Goal: Task Accomplishment & Management: Use online tool/utility

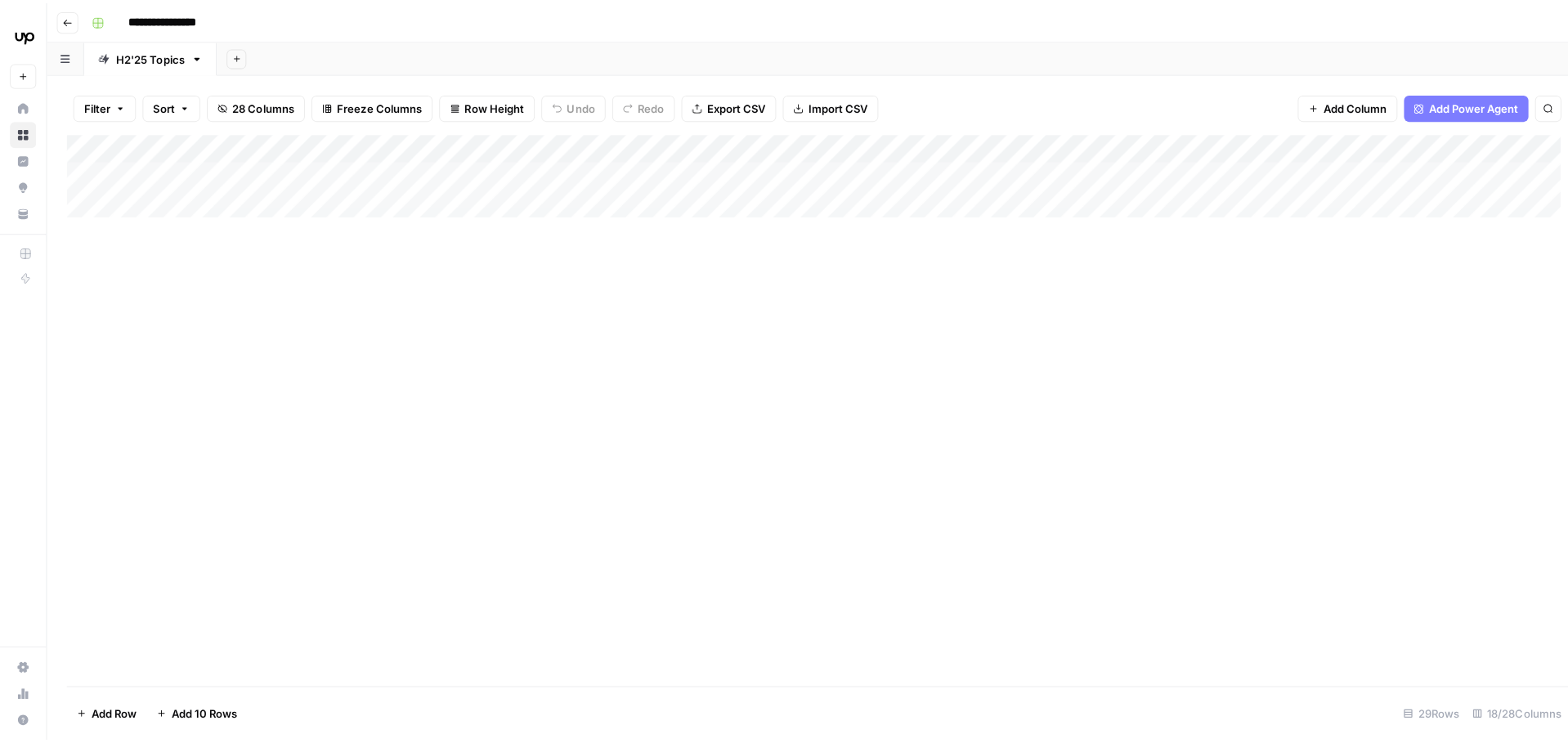
scroll to position [85, 536]
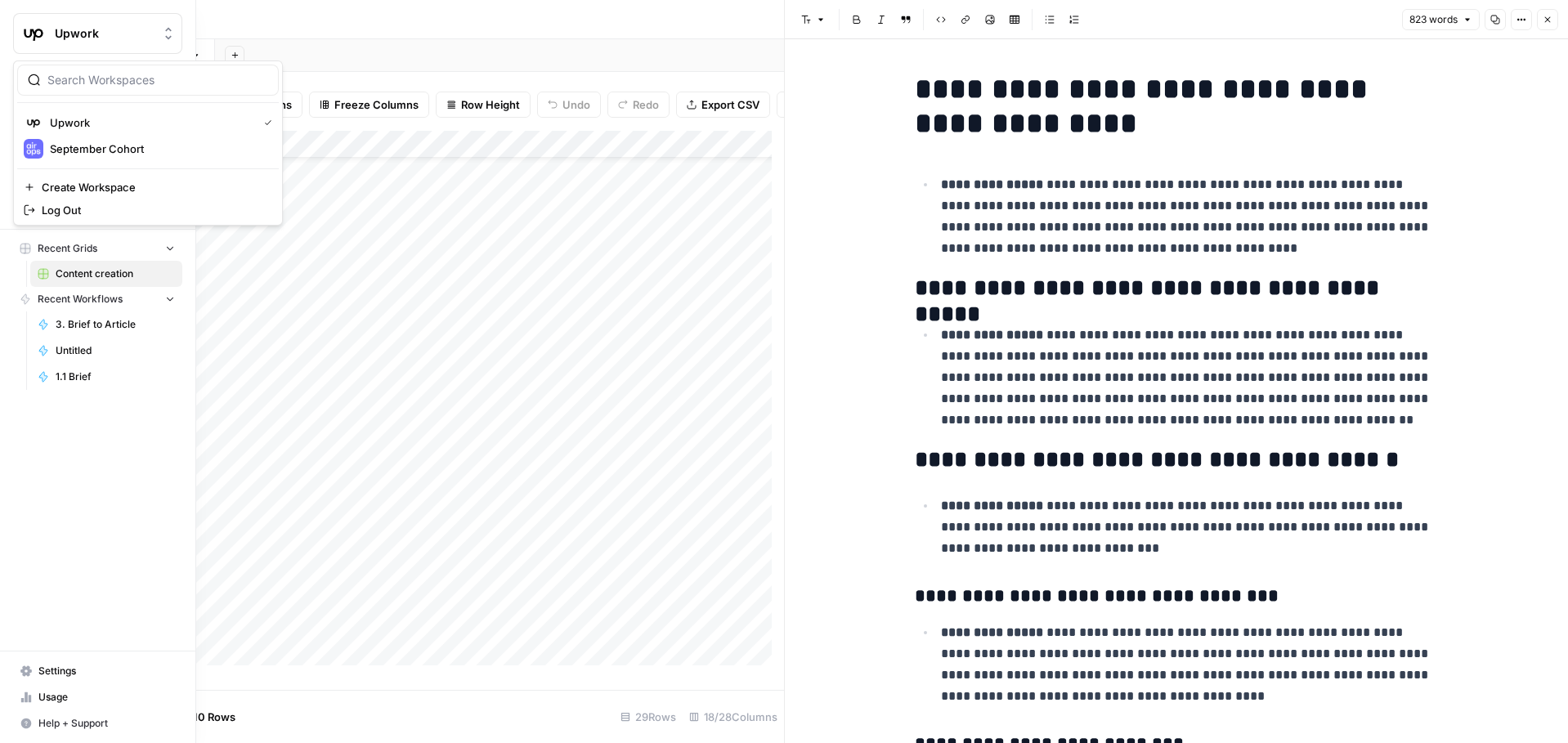
click at [166, 31] on icon "Workspace: Upwork" at bounding box center [168, 34] width 6 height 13
click at [133, 159] on button "September Cohort" at bounding box center [148, 149] width 261 height 26
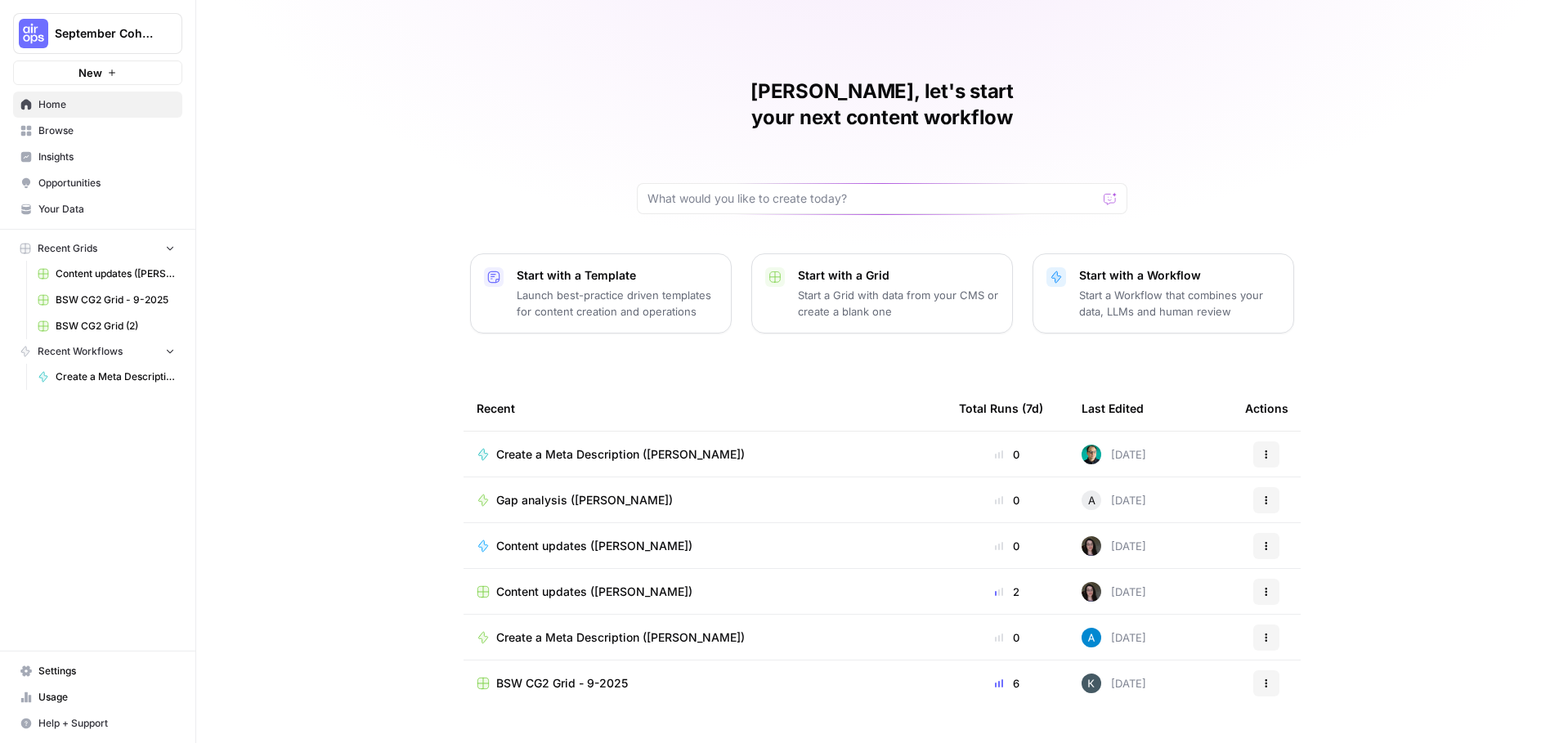
click at [47, 130] on span "Browse" at bounding box center [106, 131] width 136 height 14
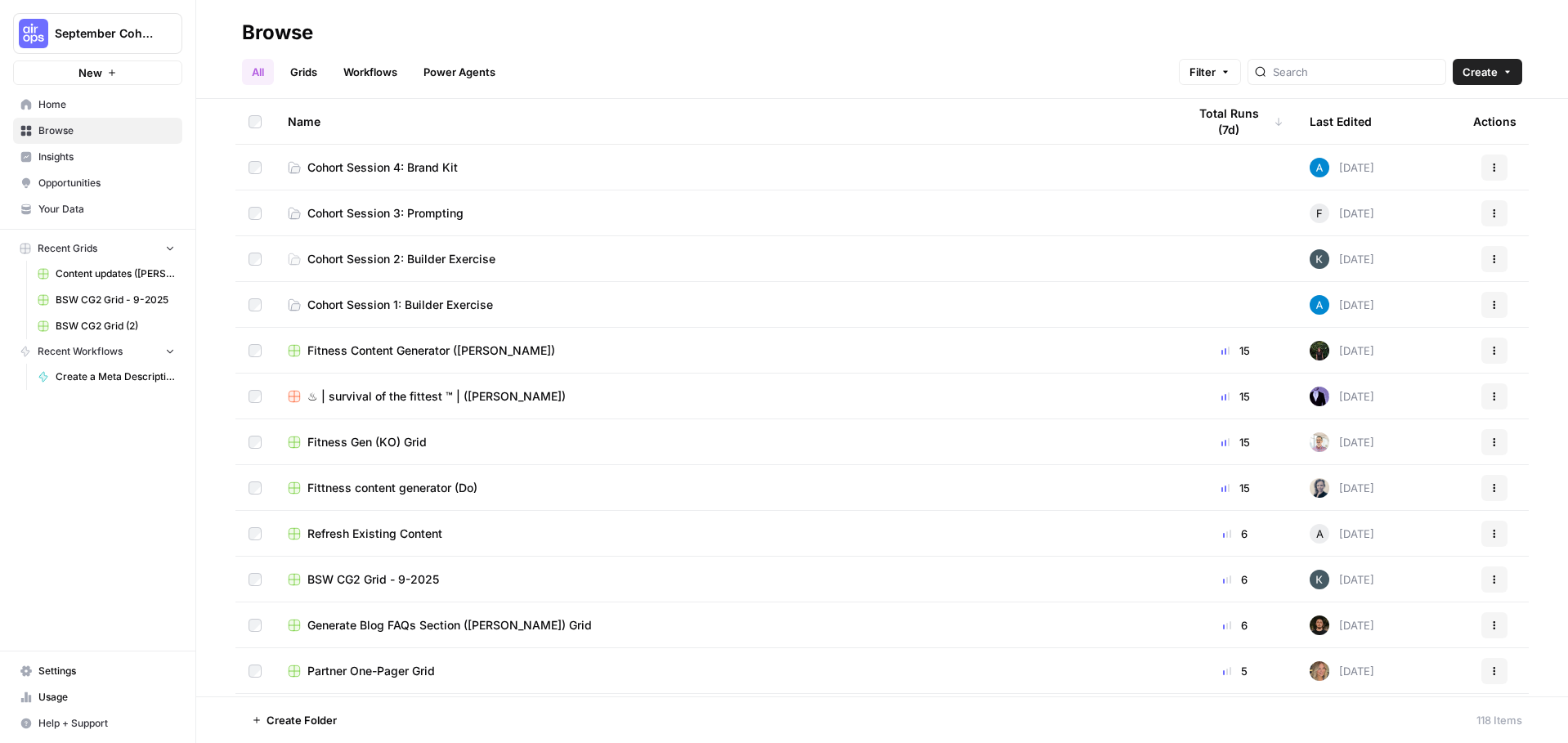
click at [596, 164] on link "Cohort Session 4: Brand Kit" at bounding box center [724, 168] width 873 height 16
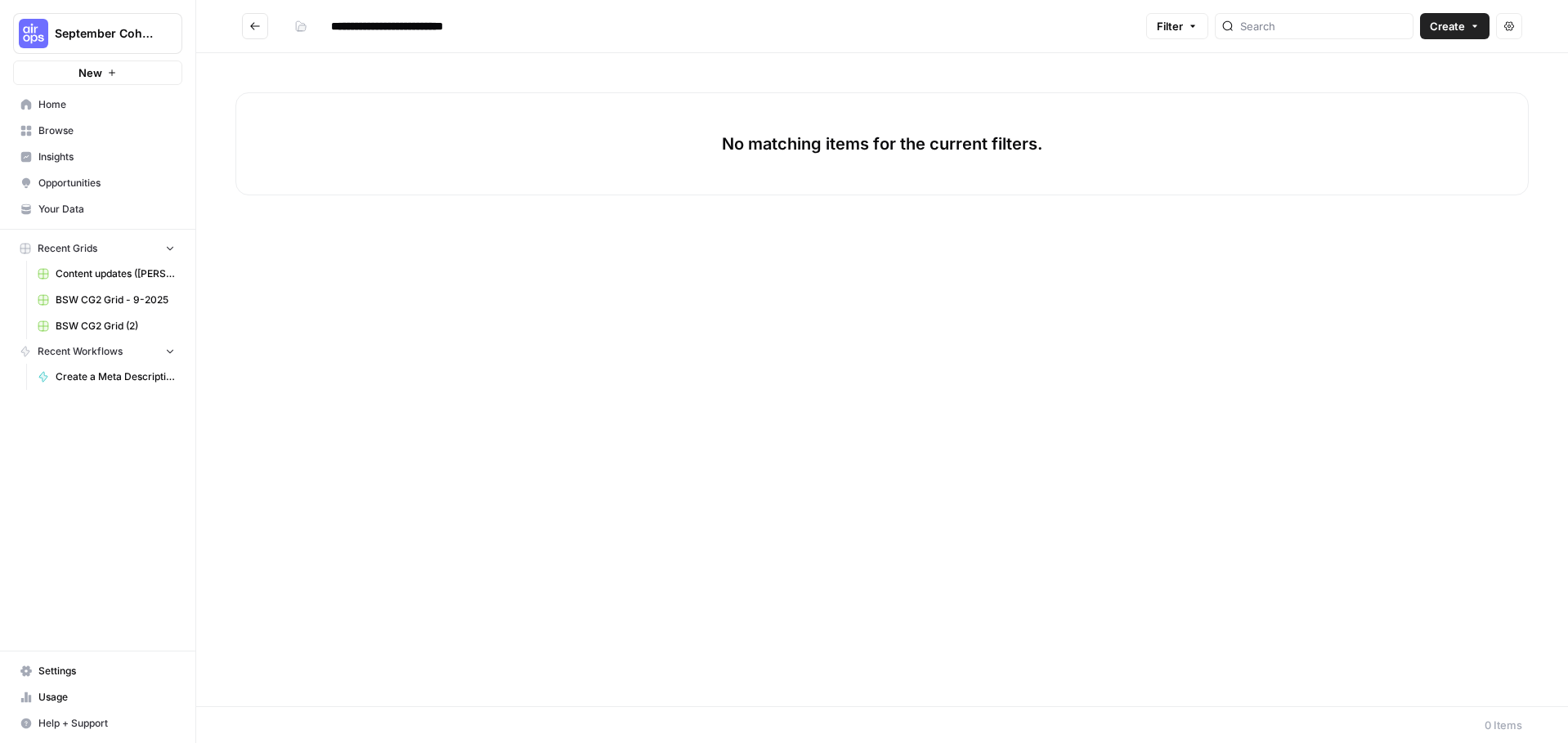
click at [1449, 31] on span "Create" at bounding box center [1447, 26] width 35 height 16
click at [1423, 83] on span "Workflow" at bounding box center [1424, 87] width 92 height 16
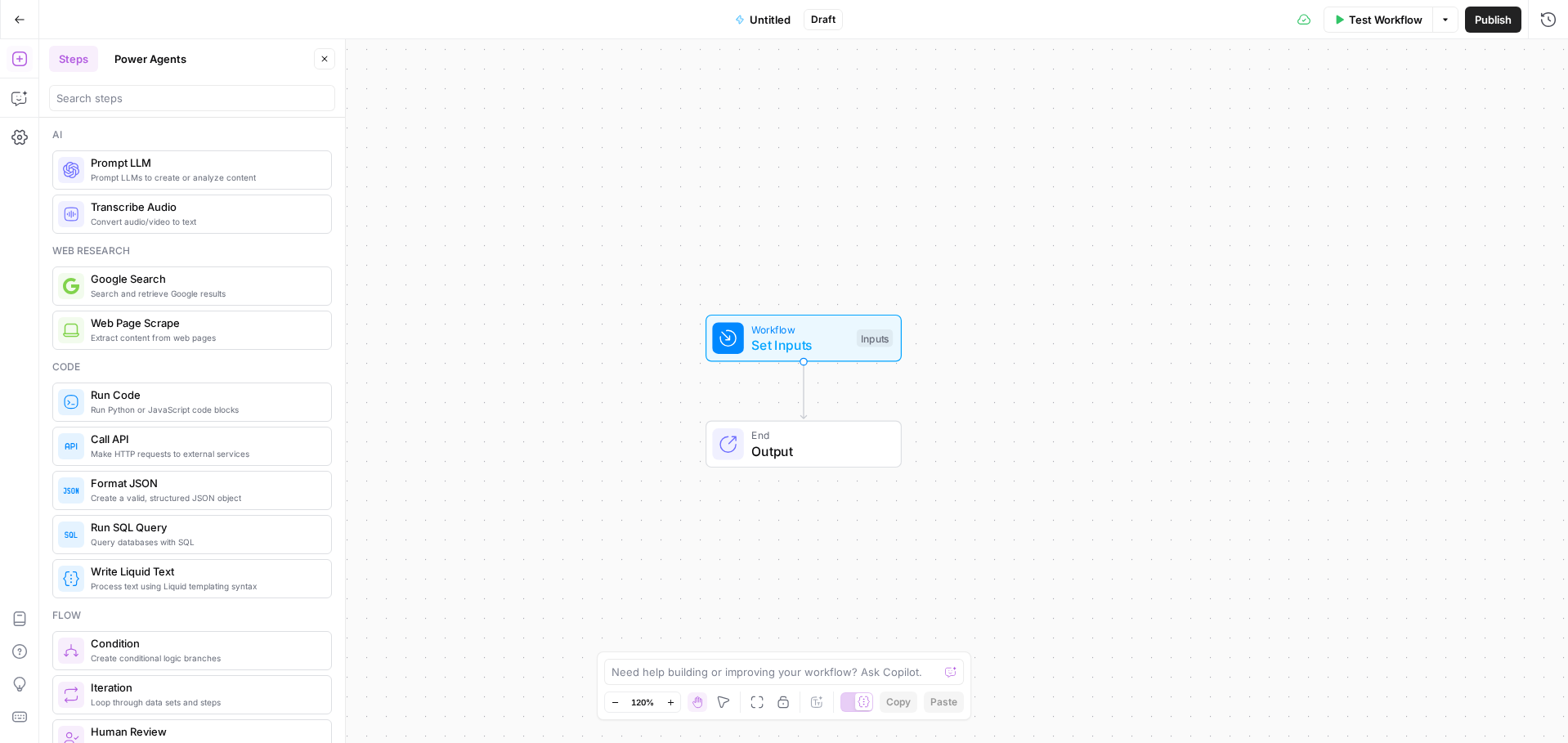
click at [764, 23] on span "Untitled" at bounding box center [769, 20] width 41 height 16
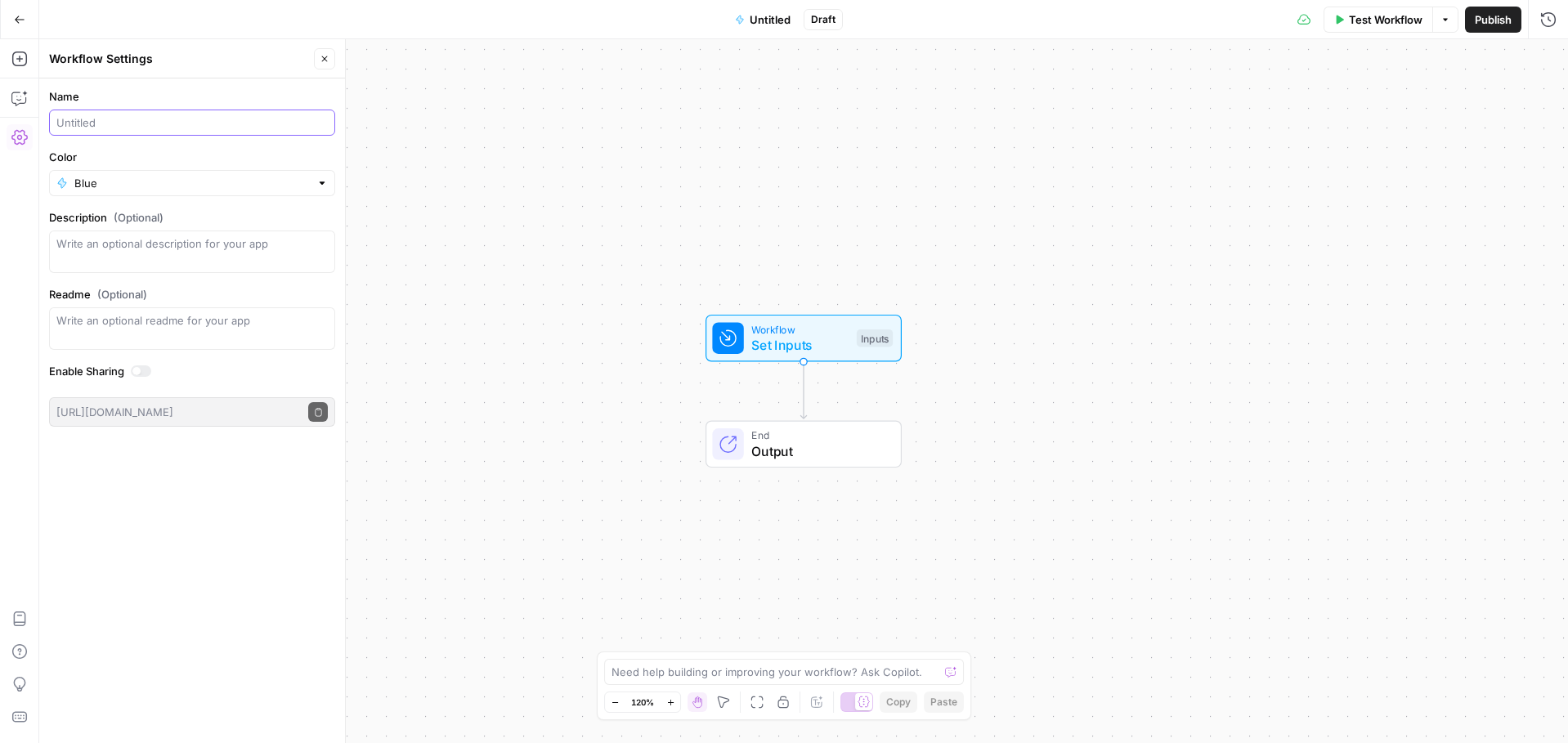
click at [128, 127] on input "Name" at bounding box center [192, 123] width 271 height 16
type input "FAQ Generator ([PERSON_NAME])"
drag, startPoint x: 1480, startPoint y: 14, endPoint x: 1477, endPoint y: 104, distance: 90.0
click at [1480, 14] on span "Publish" at bounding box center [1493, 20] width 37 height 16
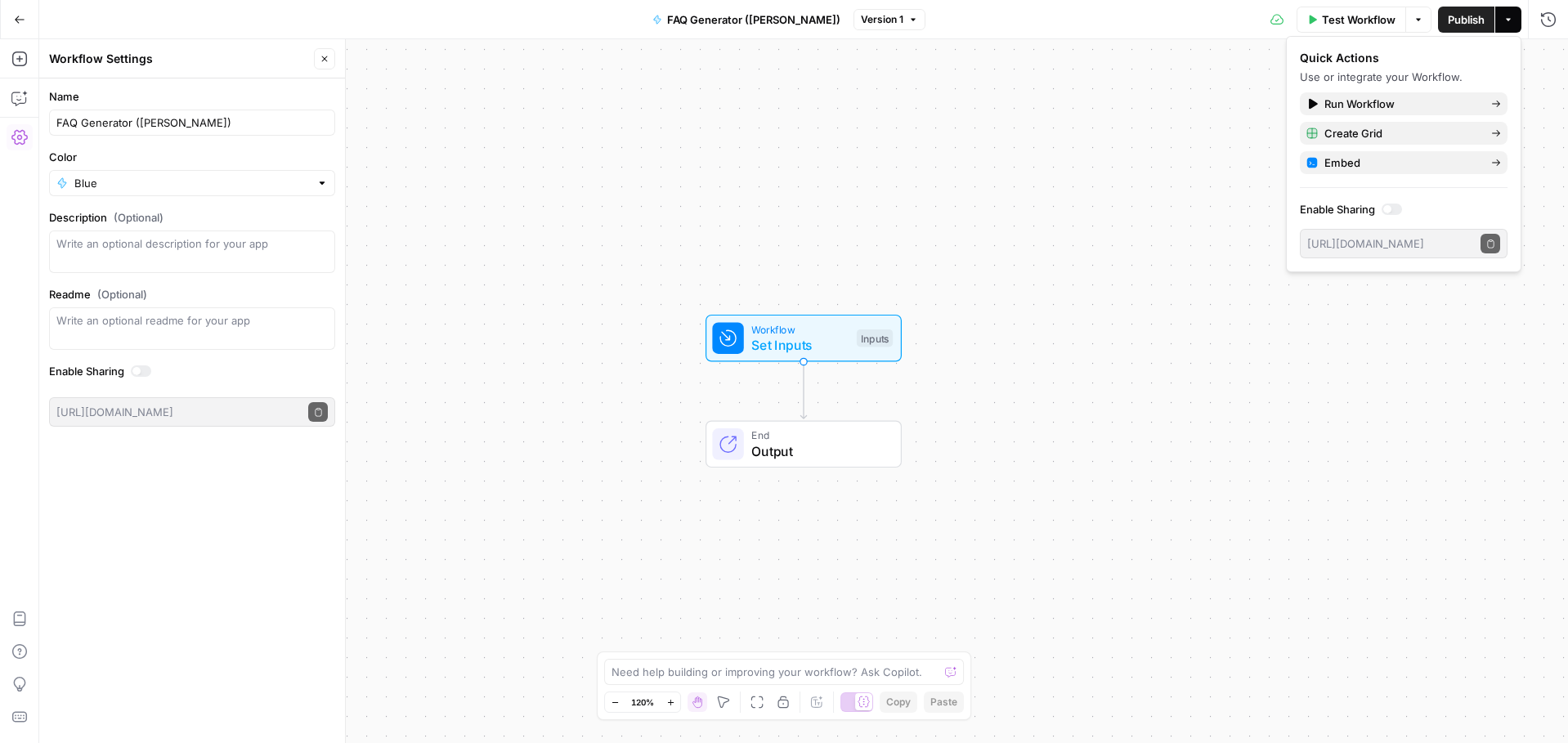
click at [1305, 306] on div "Workflow Set Inputs Inputs End Output" at bounding box center [803, 391] width 1528 height 704
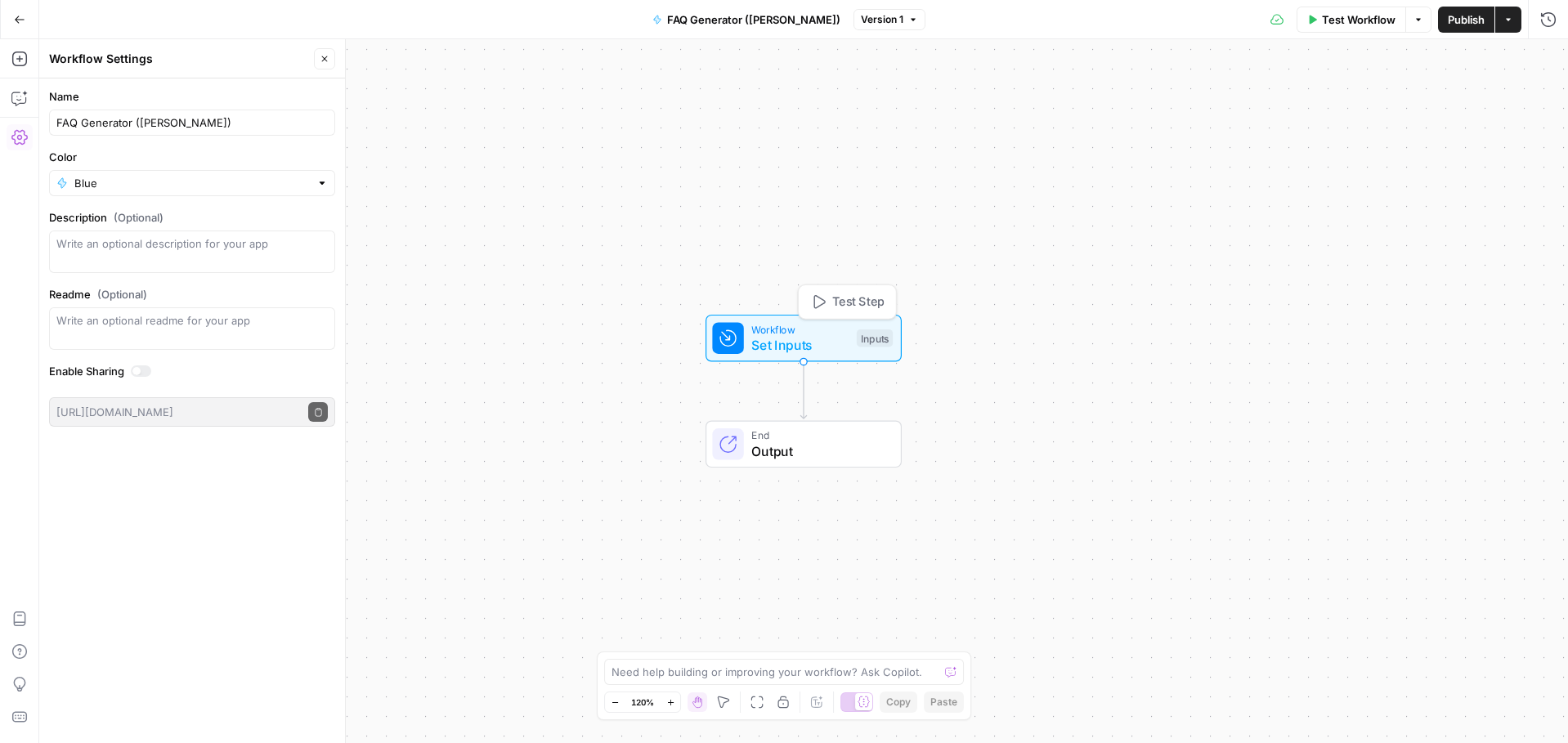
click at [798, 348] on span "Set Inputs" at bounding box center [800, 345] width 97 height 20
click at [1275, 118] on button "Add Field" at bounding box center [1227, 111] width 600 height 26
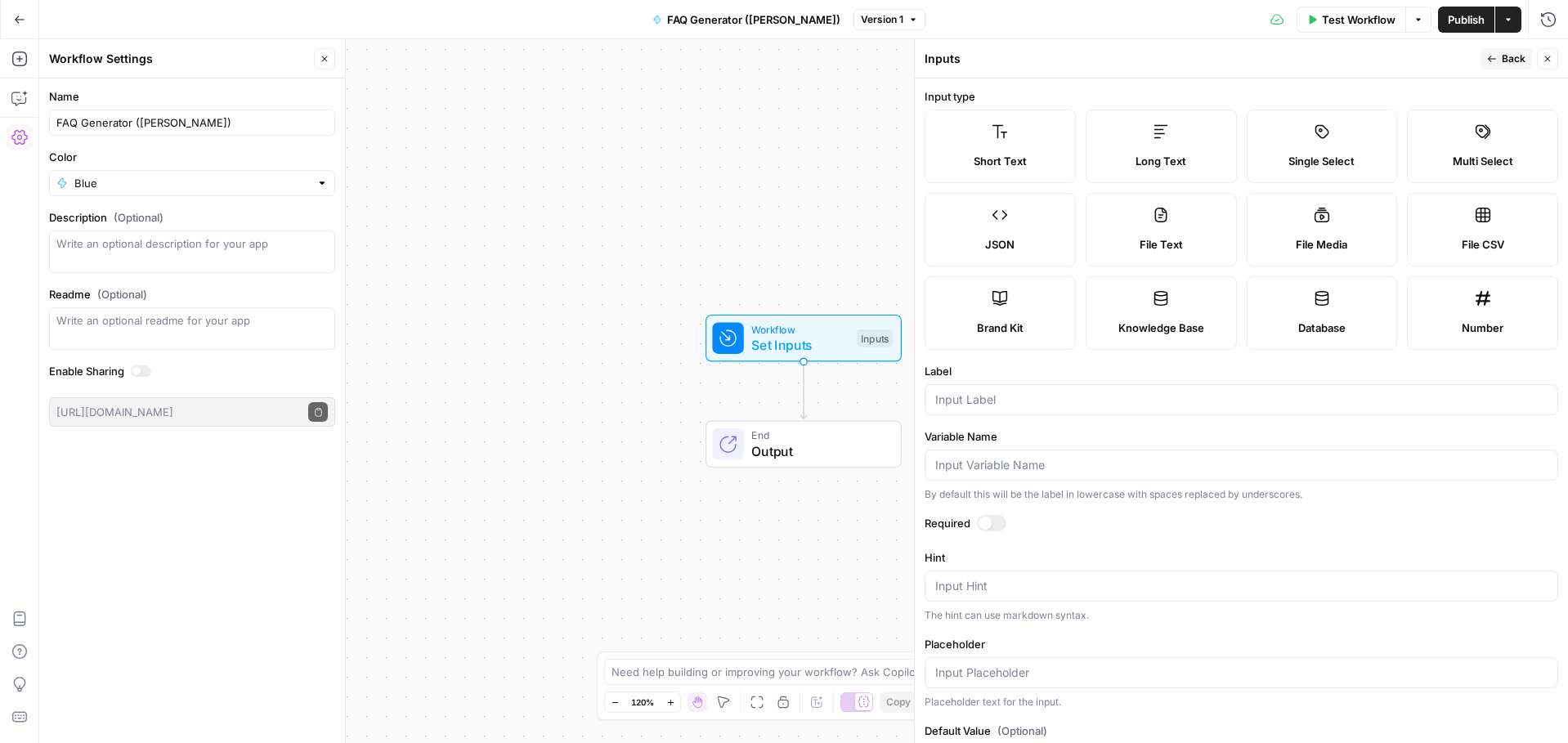
click at [1002, 306] on icon at bounding box center [1000, 298] width 16 height 16
click at [1000, 396] on input "Label" at bounding box center [1241, 399] width 612 height 16
type input "brand kit"
click at [988, 528] on div at bounding box center [985, 523] width 14 height 14
click at [1509, 60] on span "Back" at bounding box center [1514, 59] width 23 height 14
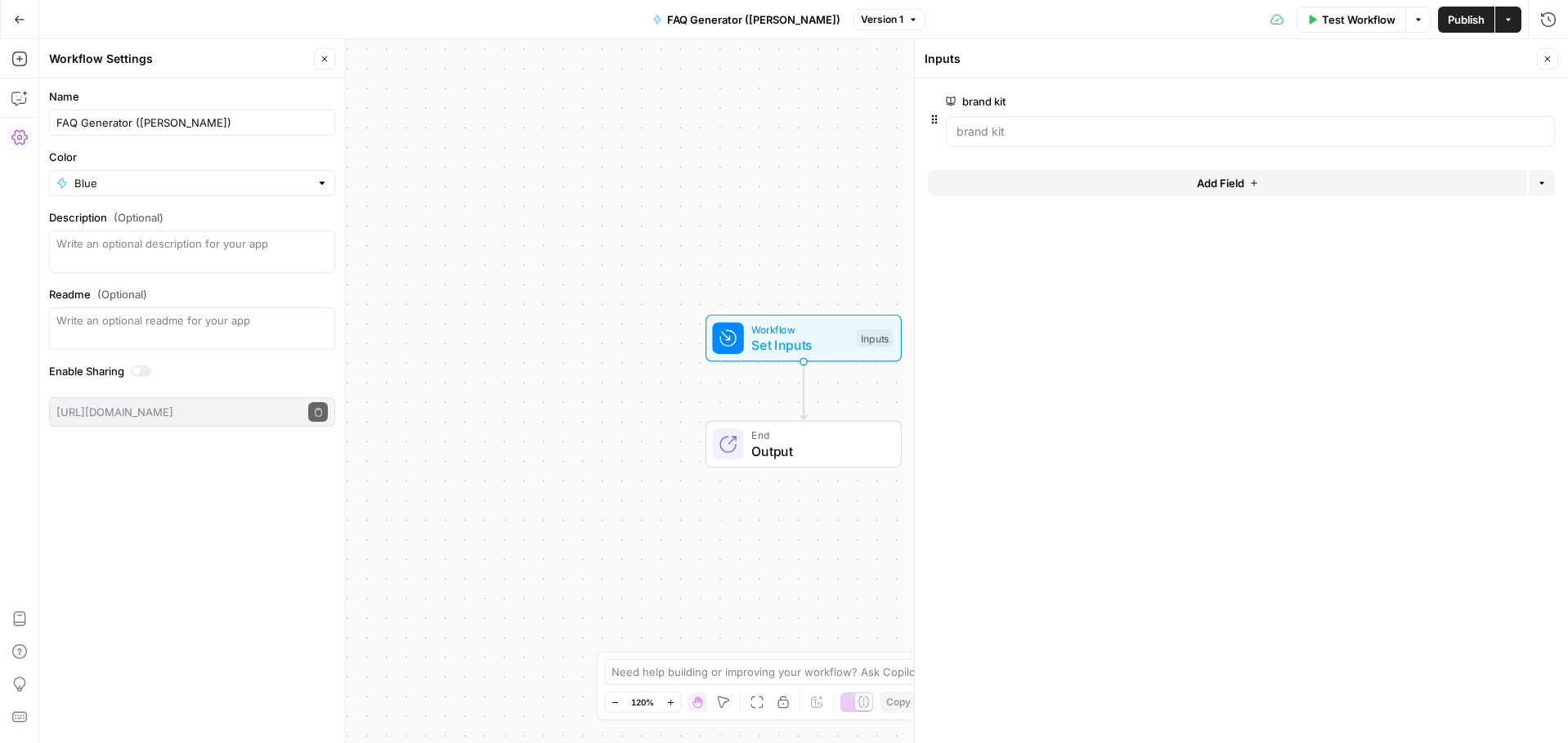
click at [1554, 60] on button "Close" at bounding box center [1548, 59] width 22 height 22
click at [19, 61] on icon "button" at bounding box center [20, 59] width 16 height 16
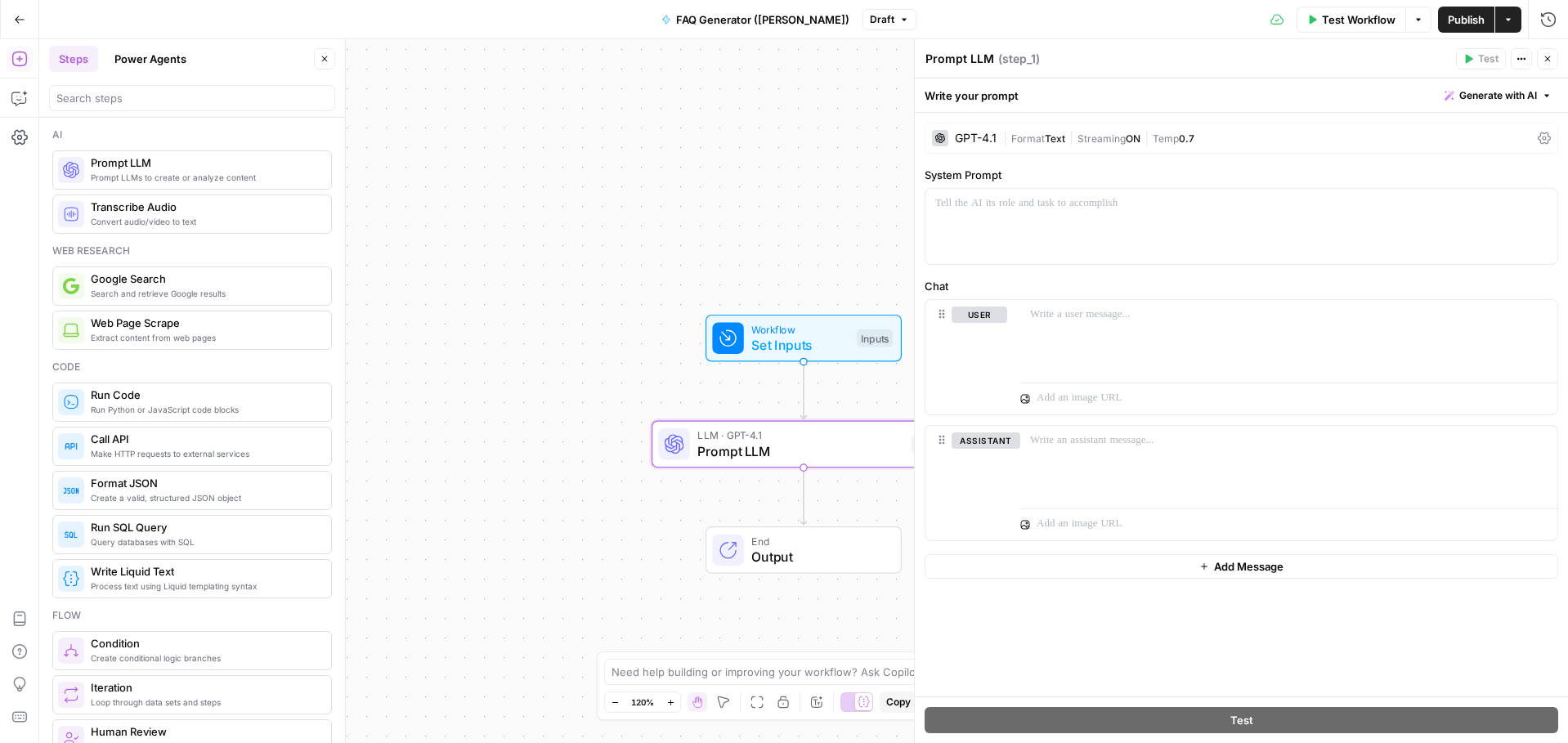
click at [967, 144] on div "GPT-4.1" at bounding box center [965, 138] width 65 height 16
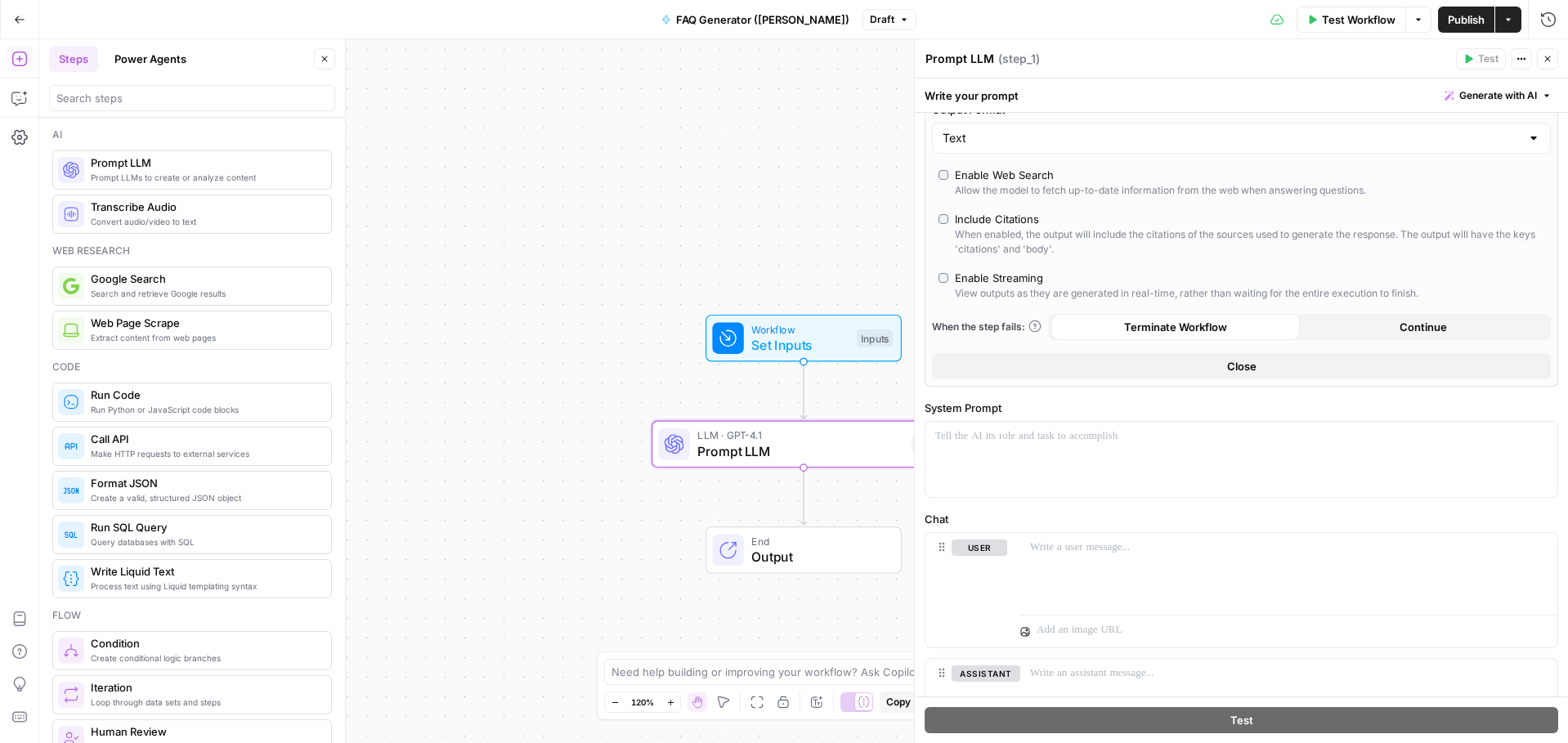
scroll to position [337, 0]
click at [1151, 397] on div "AI Model GPT-4.1 AI Model Version Auto-update to default Temperature Predictabl…" at bounding box center [1242, 298] width 653 height 1044
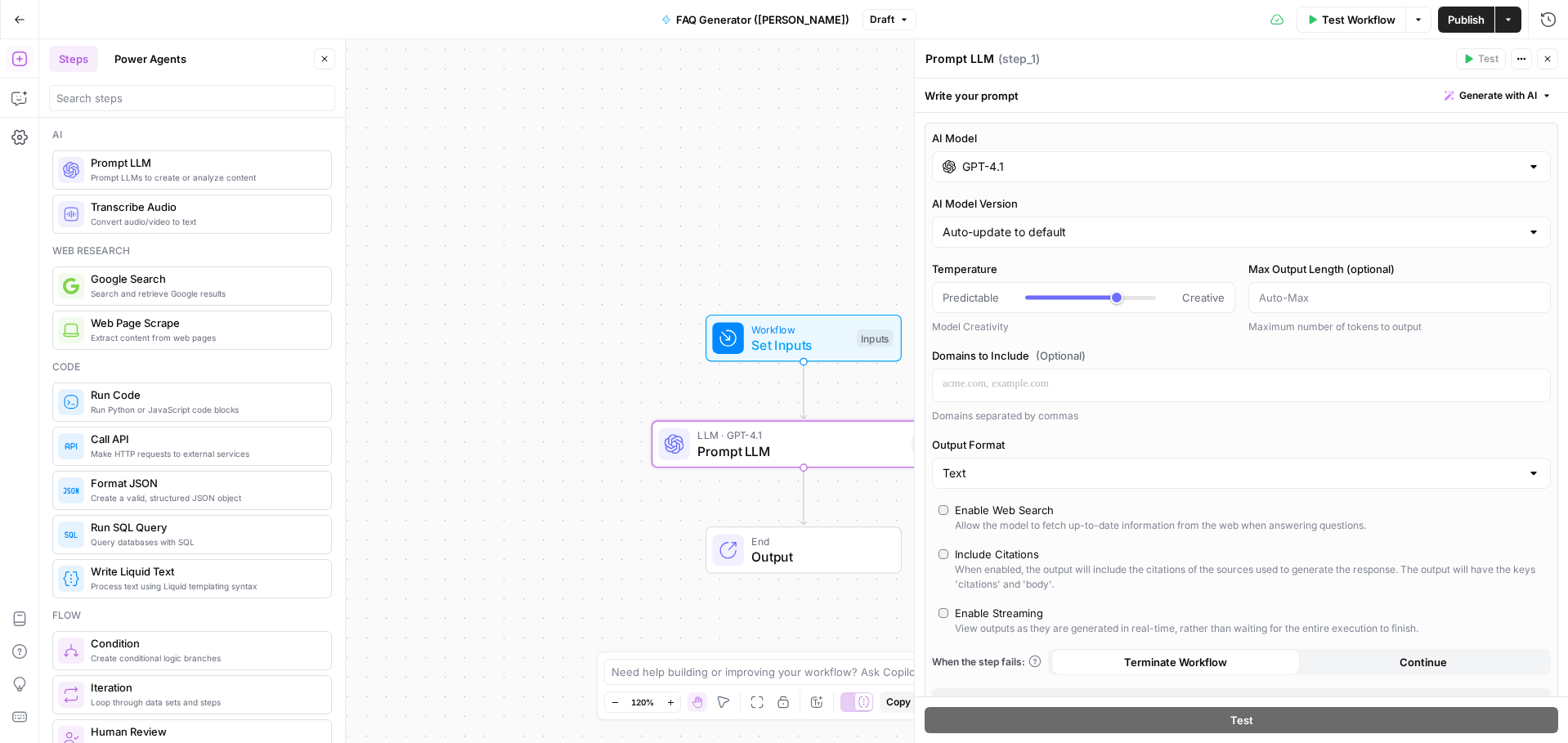
click at [845, 147] on div "Workflow Set Inputs Inputs LLM · GPT-4.1 Prompt LLM Step 1 End Output" at bounding box center [803, 391] width 1528 height 704
click at [1549, 62] on icon "button" at bounding box center [1547, 59] width 10 height 10
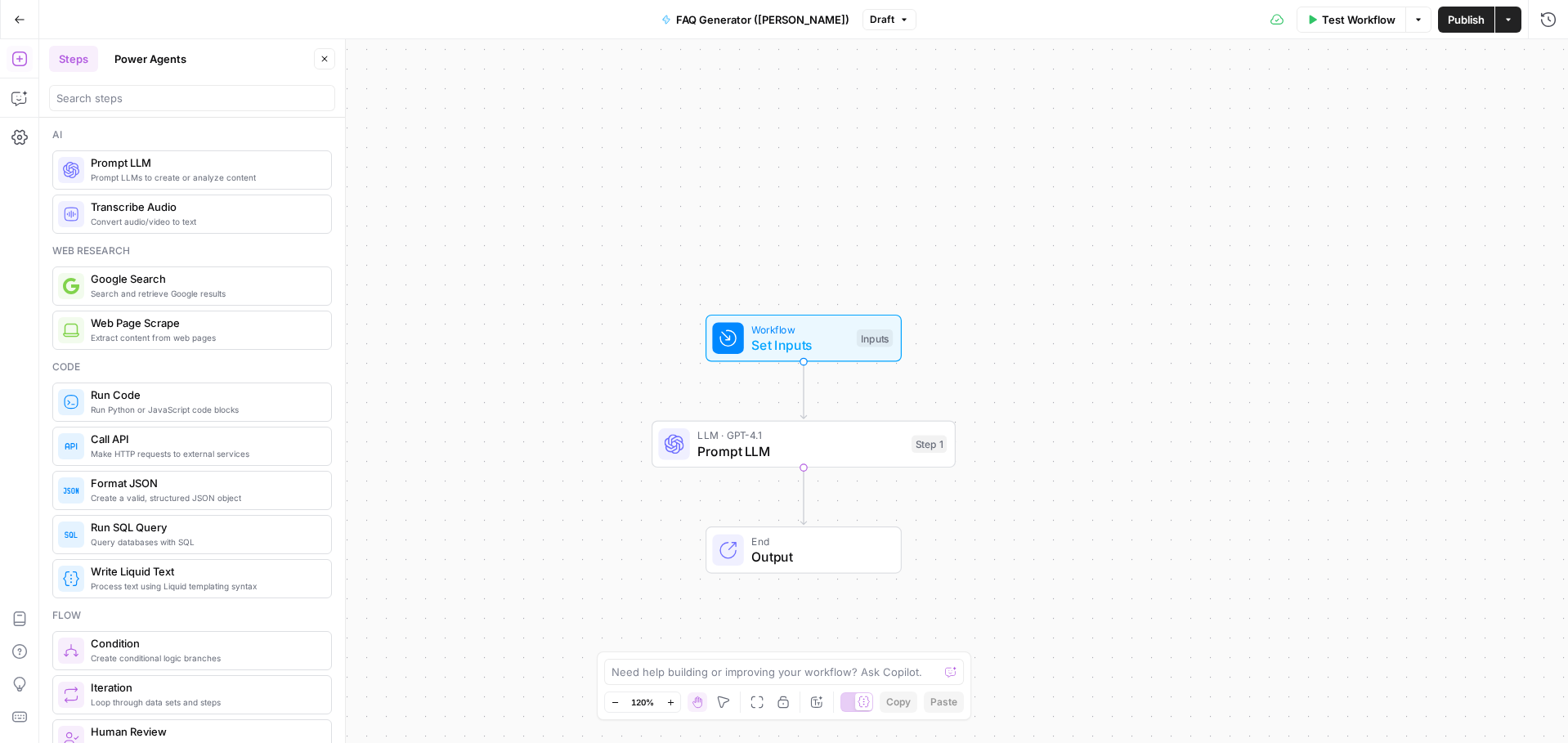
click at [1366, 24] on span "Test Workflow" at bounding box center [1359, 20] width 74 height 16
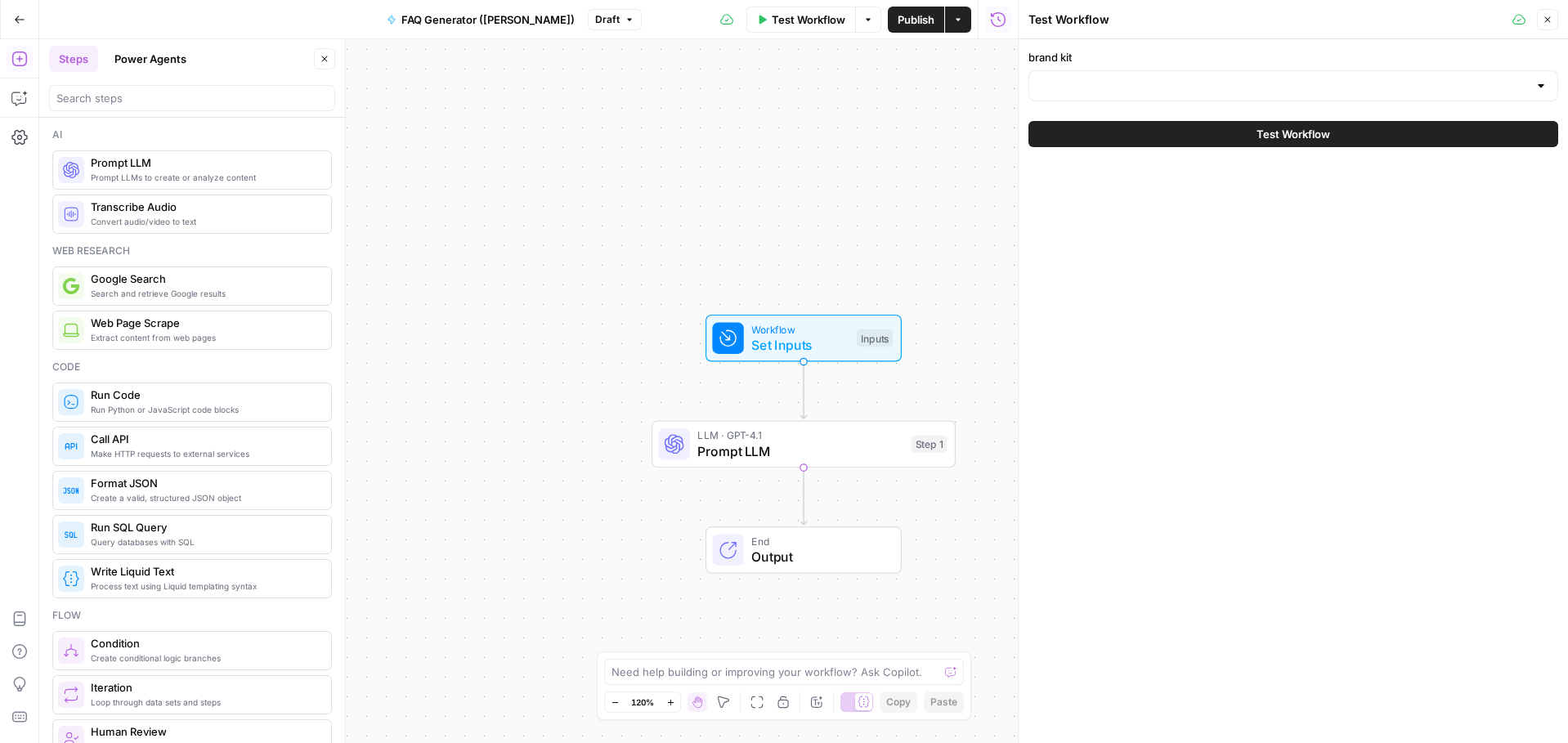
click at [1543, 87] on div at bounding box center [1541, 86] width 14 height 16
click at [635, 170] on div "Workflow Set Inputs Inputs LLM · GPT-4.1 Prompt LLM Step 1 End Output" at bounding box center [528, 391] width 978 height 704
click at [322, 59] on icon "button" at bounding box center [325, 59] width 10 height 10
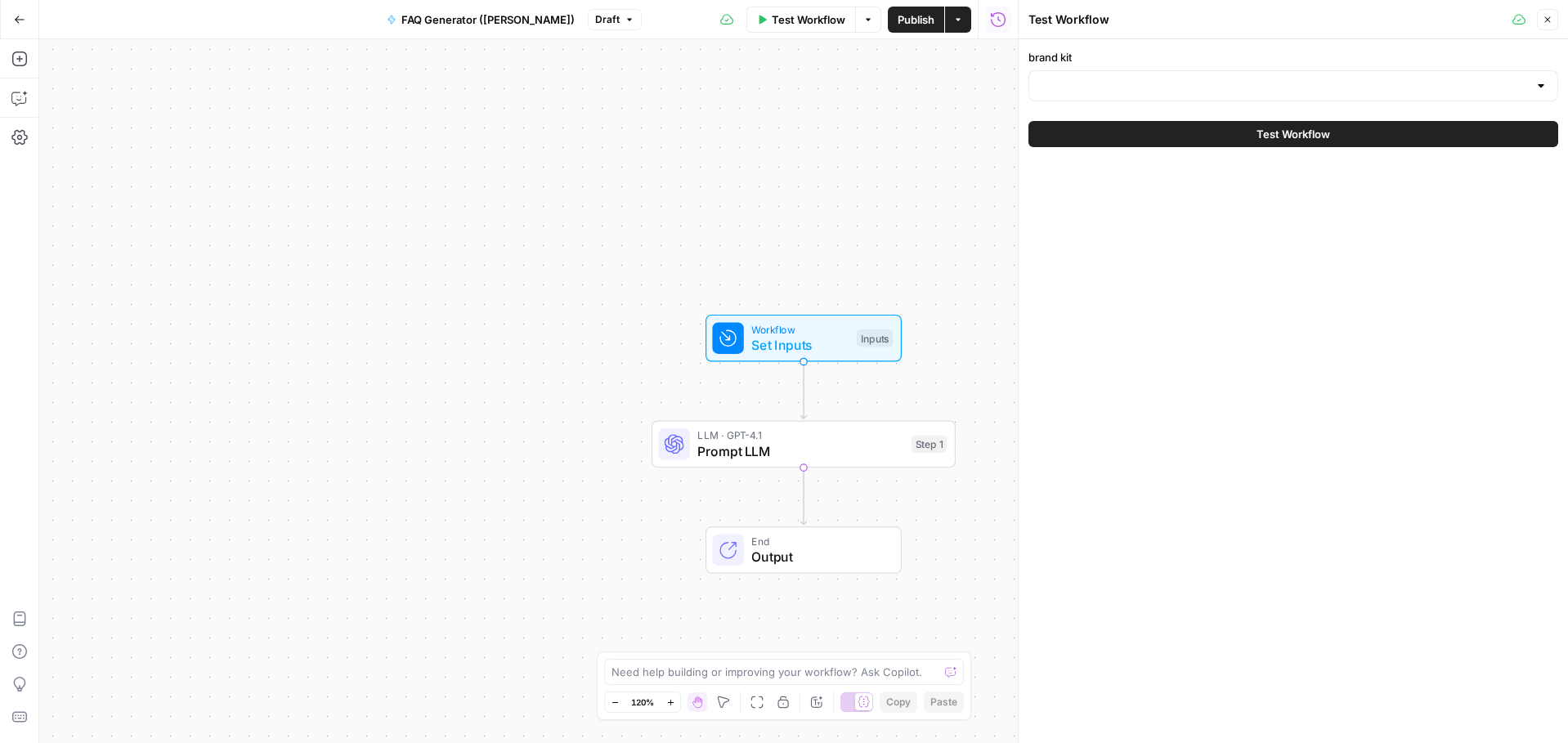
drag, startPoint x: 23, startPoint y: 5, endPoint x: 158, endPoint y: 92, distance: 160.6
click at [165, 93] on div "Workflow Set Inputs Inputs LLM · GPT-4.1 Prompt LLM Step 1 End Output" at bounding box center [528, 391] width 978 height 704
click at [23, 21] on icon "button" at bounding box center [19, 19] width 12 height 12
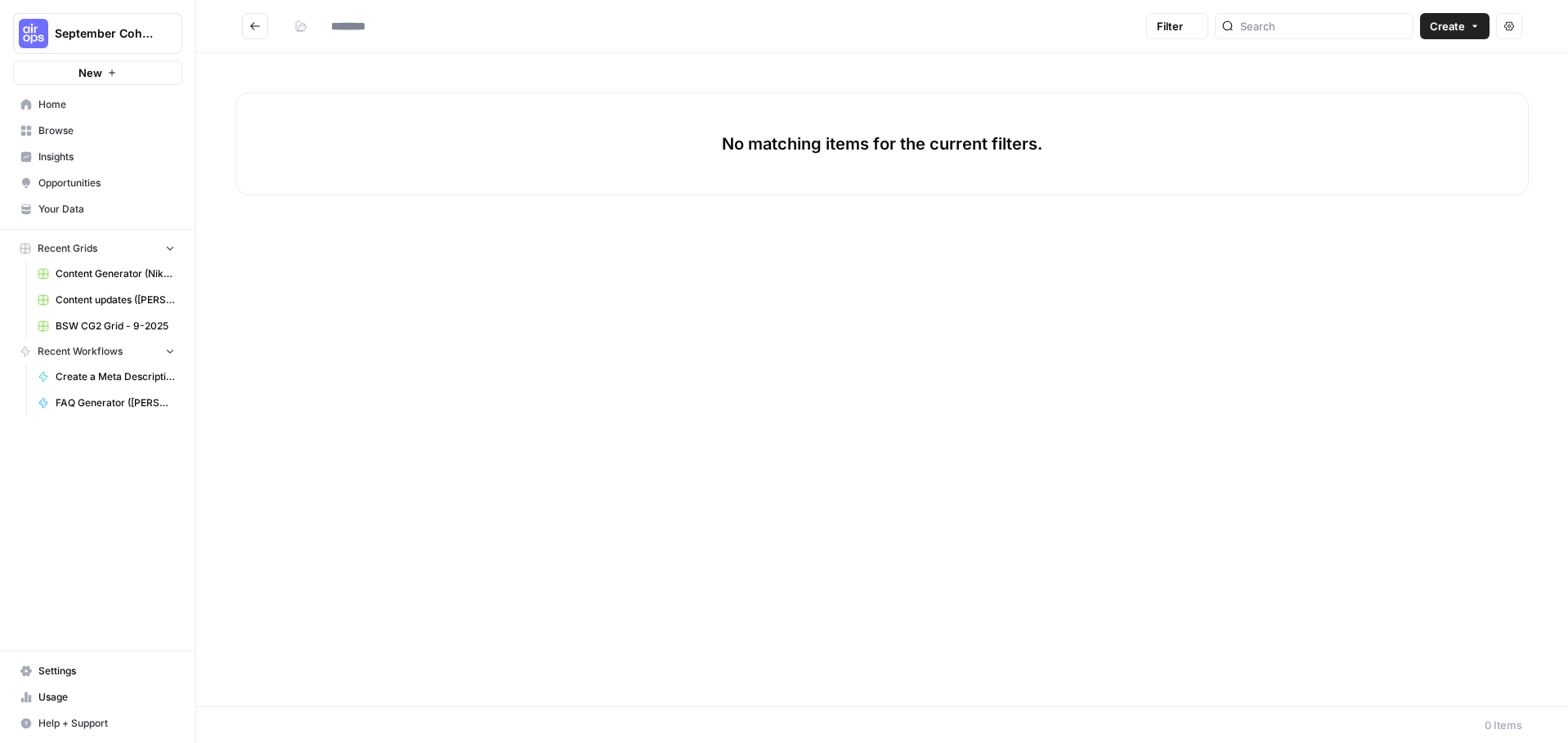
type input "**********"
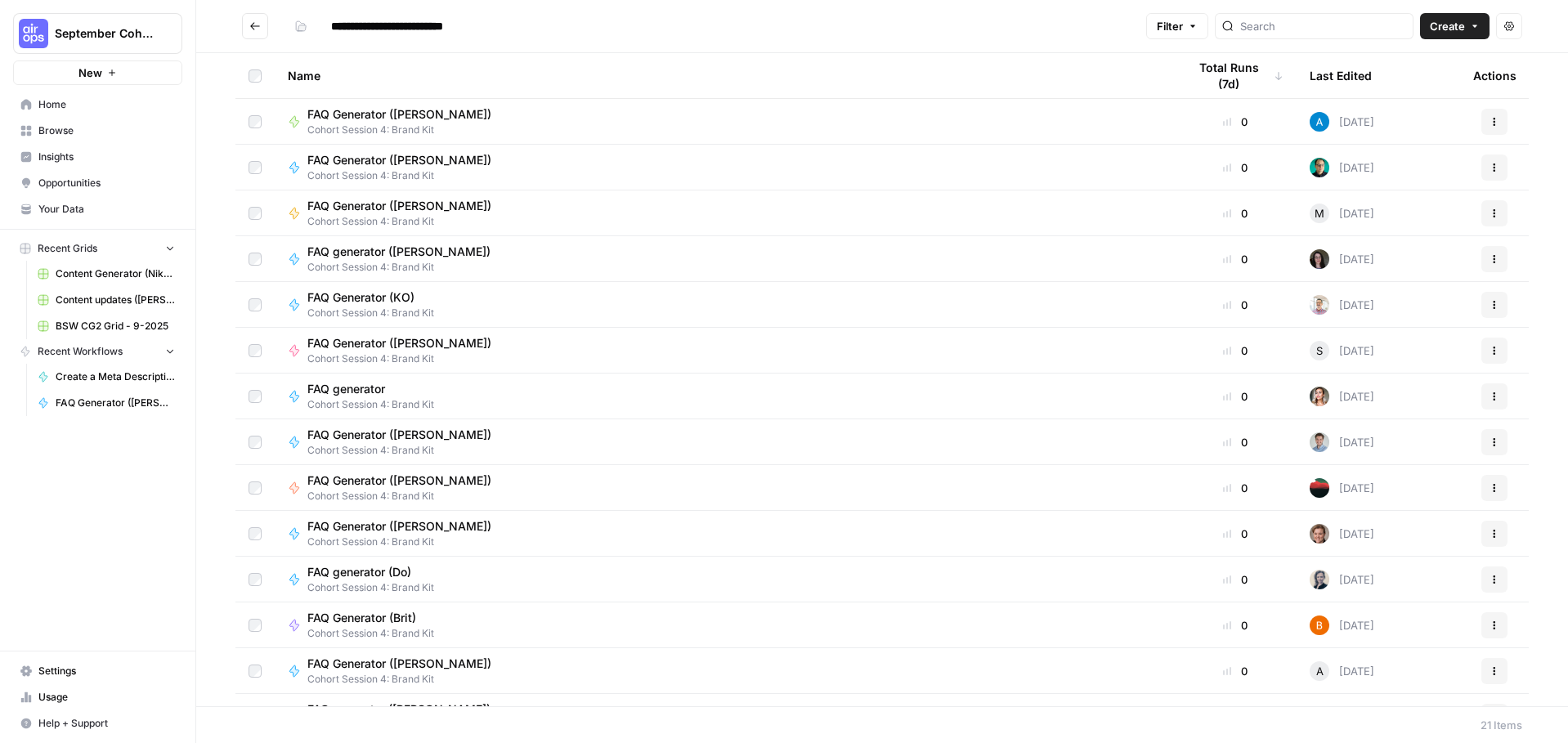
click at [82, 210] on span "Your Data" at bounding box center [106, 209] width 136 height 14
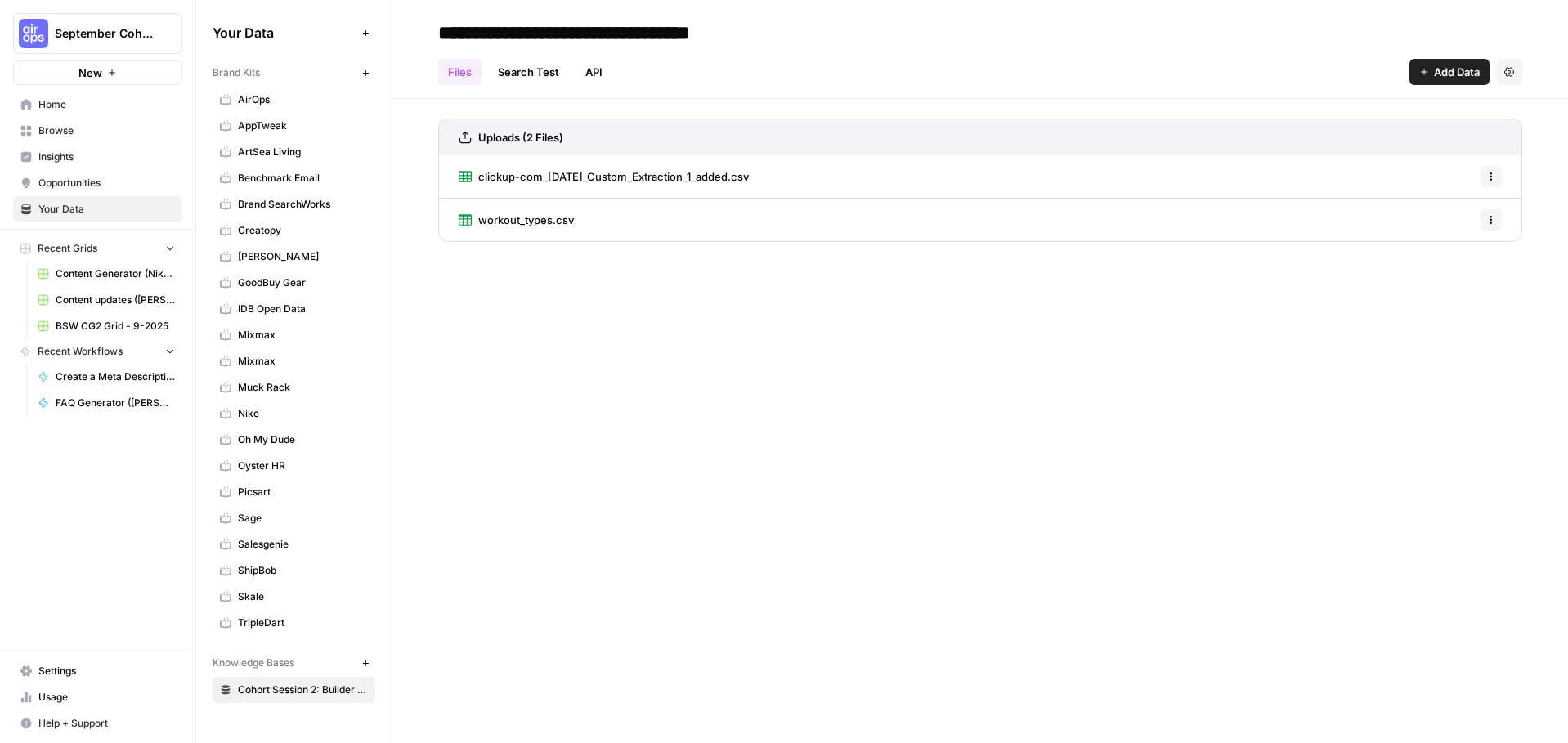
click at [72, 131] on span "Browse" at bounding box center [106, 131] width 136 height 14
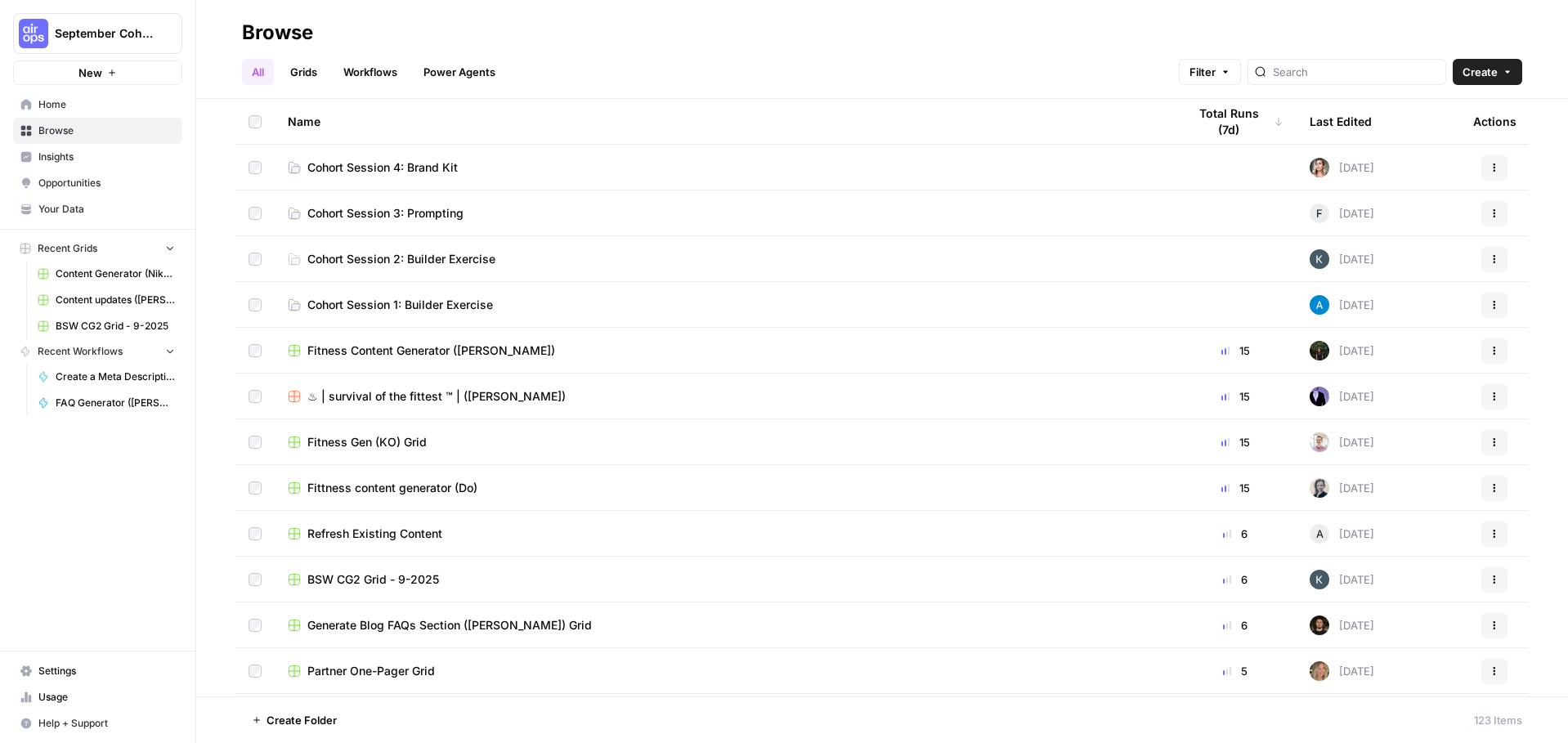
click at [423, 166] on span "Cohort Session 4: Brand Kit" at bounding box center [382, 168] width 151 height 16
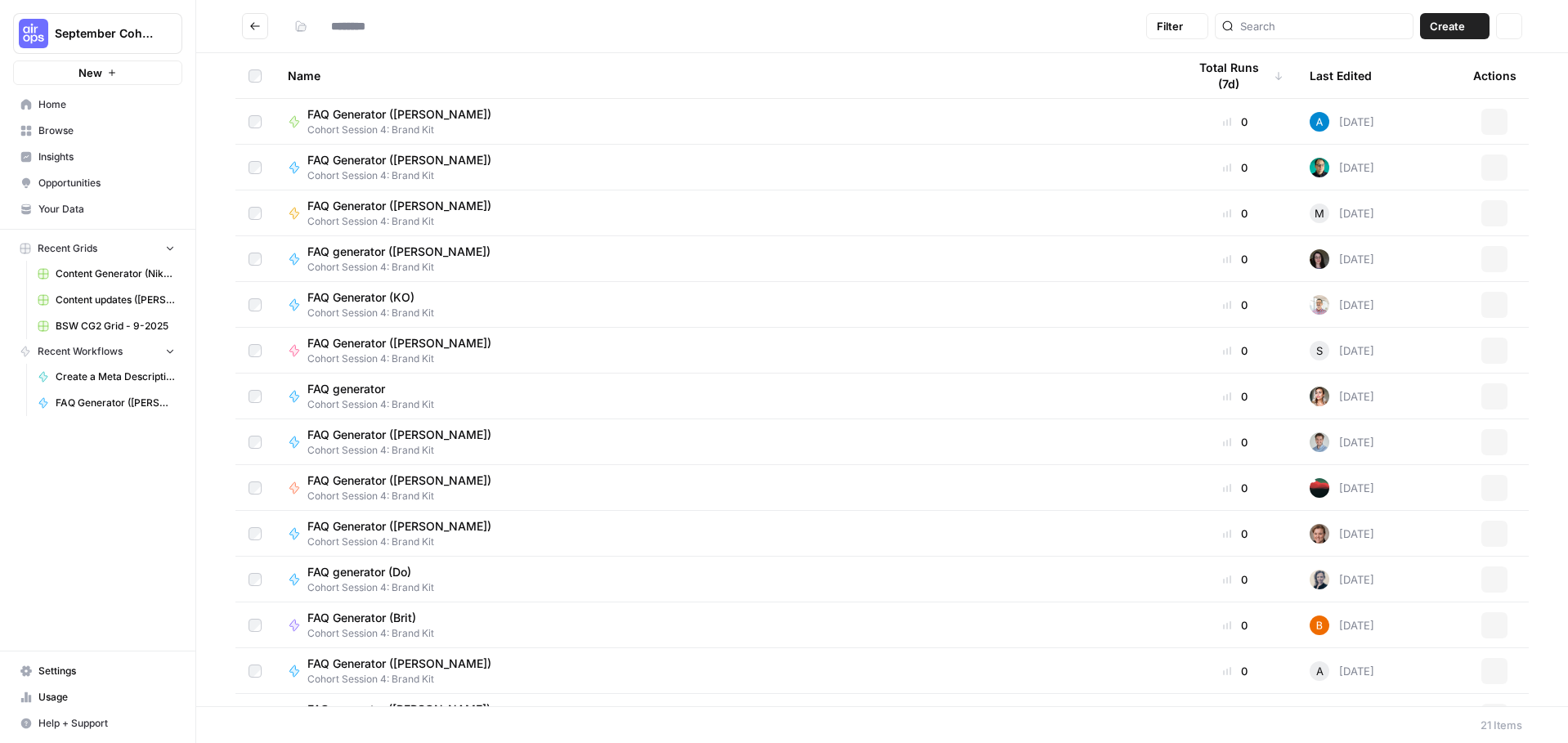
type input "**********"
click at [518, 162] on div "FAQ Generator (Robert) Cohort Session 4: Brand Kit" at bounding box center [724, 168] width 873 height 31
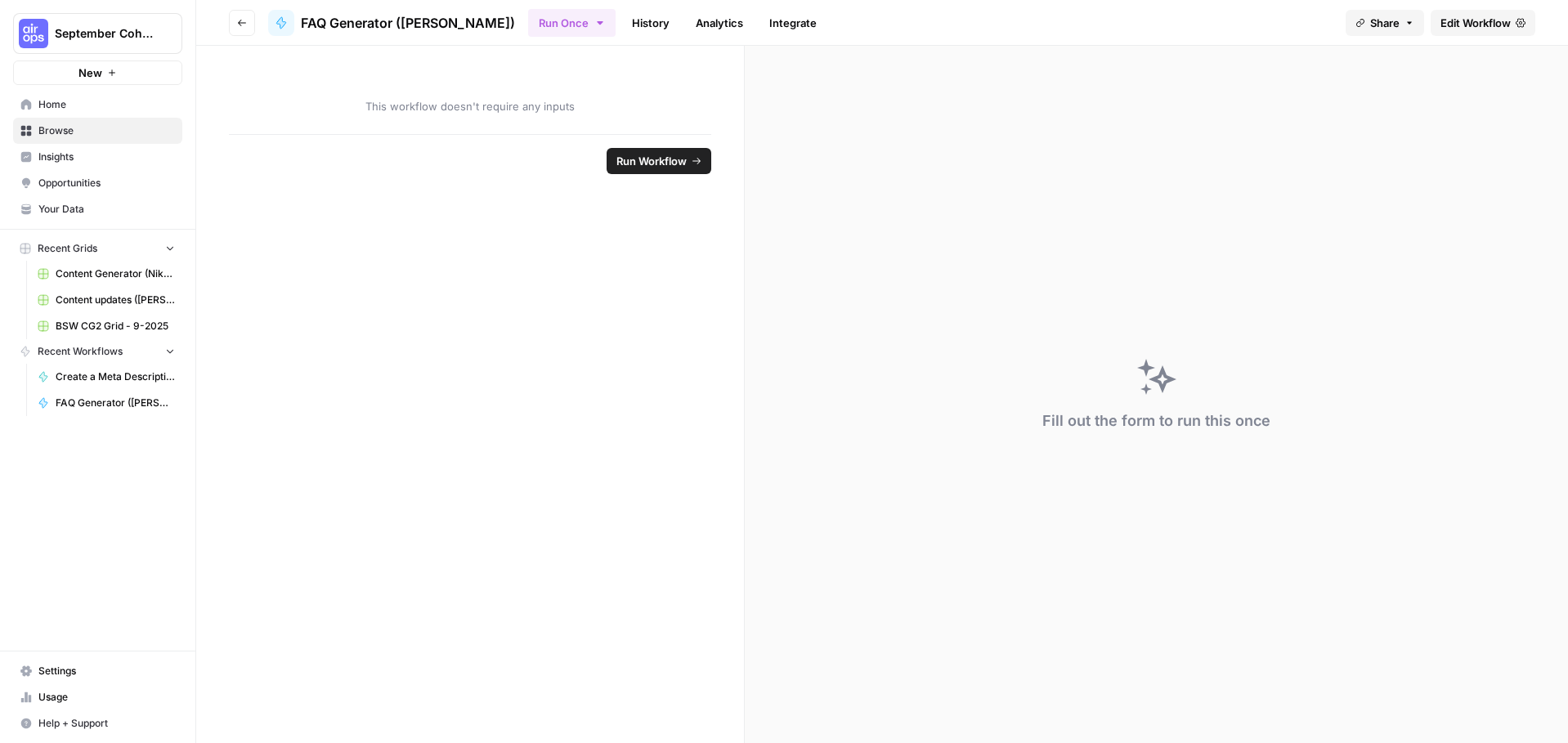
click at [1479, 21] on span "Edit Workflow" at bounding box center [1476, 23] width 70 height 16
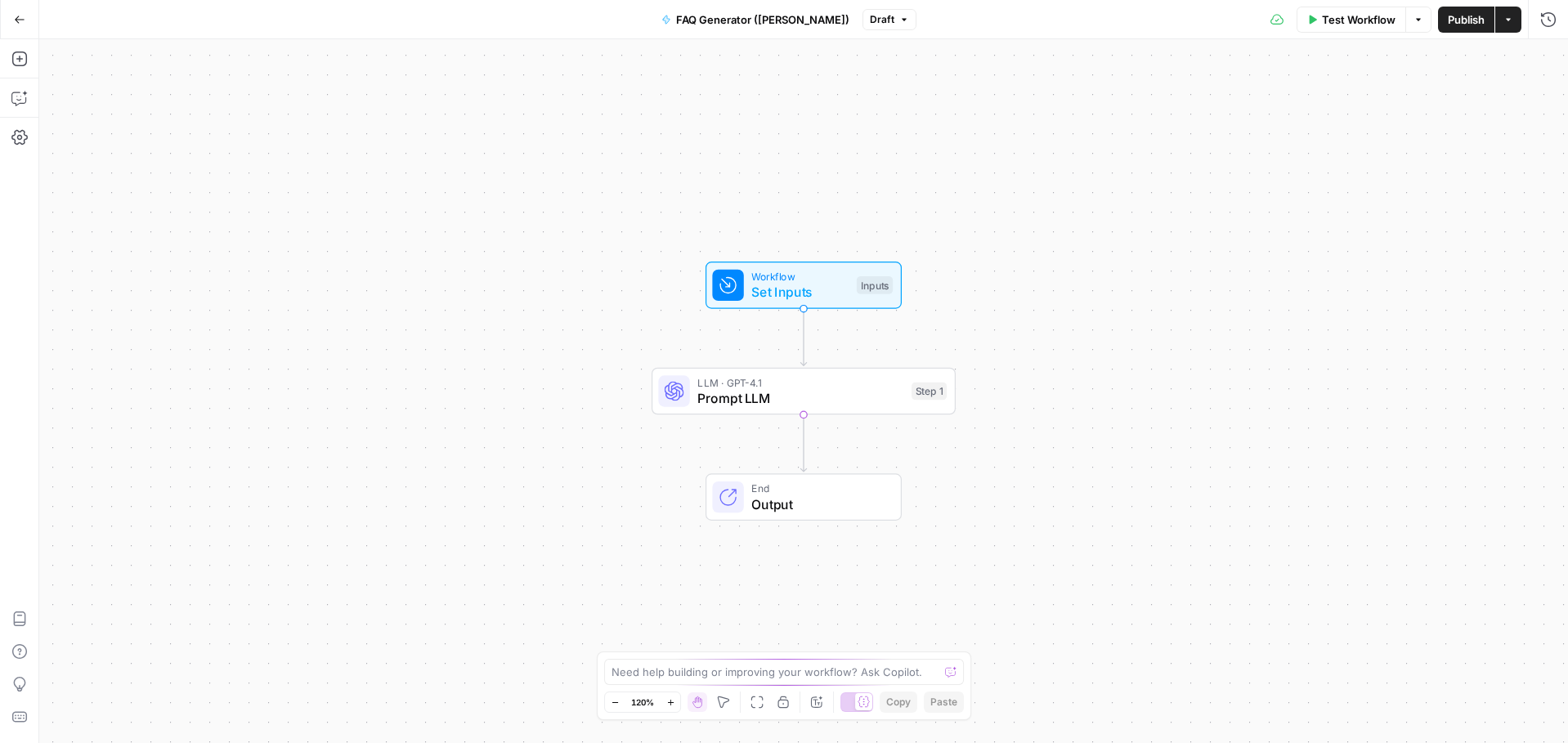
click at [1463, 24] on span "Publish" at bounding box center [1466, 20] width 37 height 16
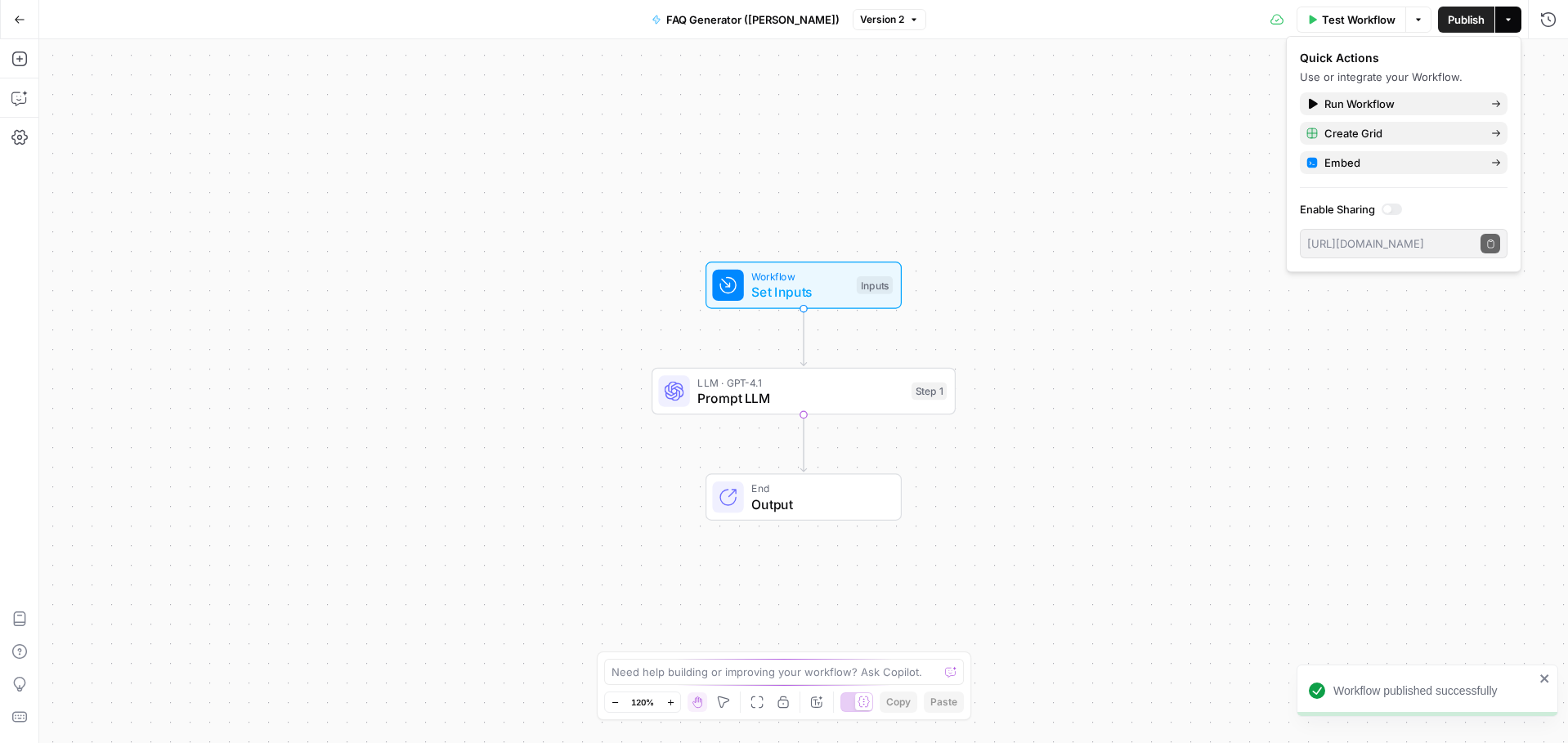
click at [1240, 77] on div "Workflow Set Inputs Inputs LLM · GPT-4.1 Prompt LLM Step 1 End Output" at bounding box center [803, 391] width 1528 height 704
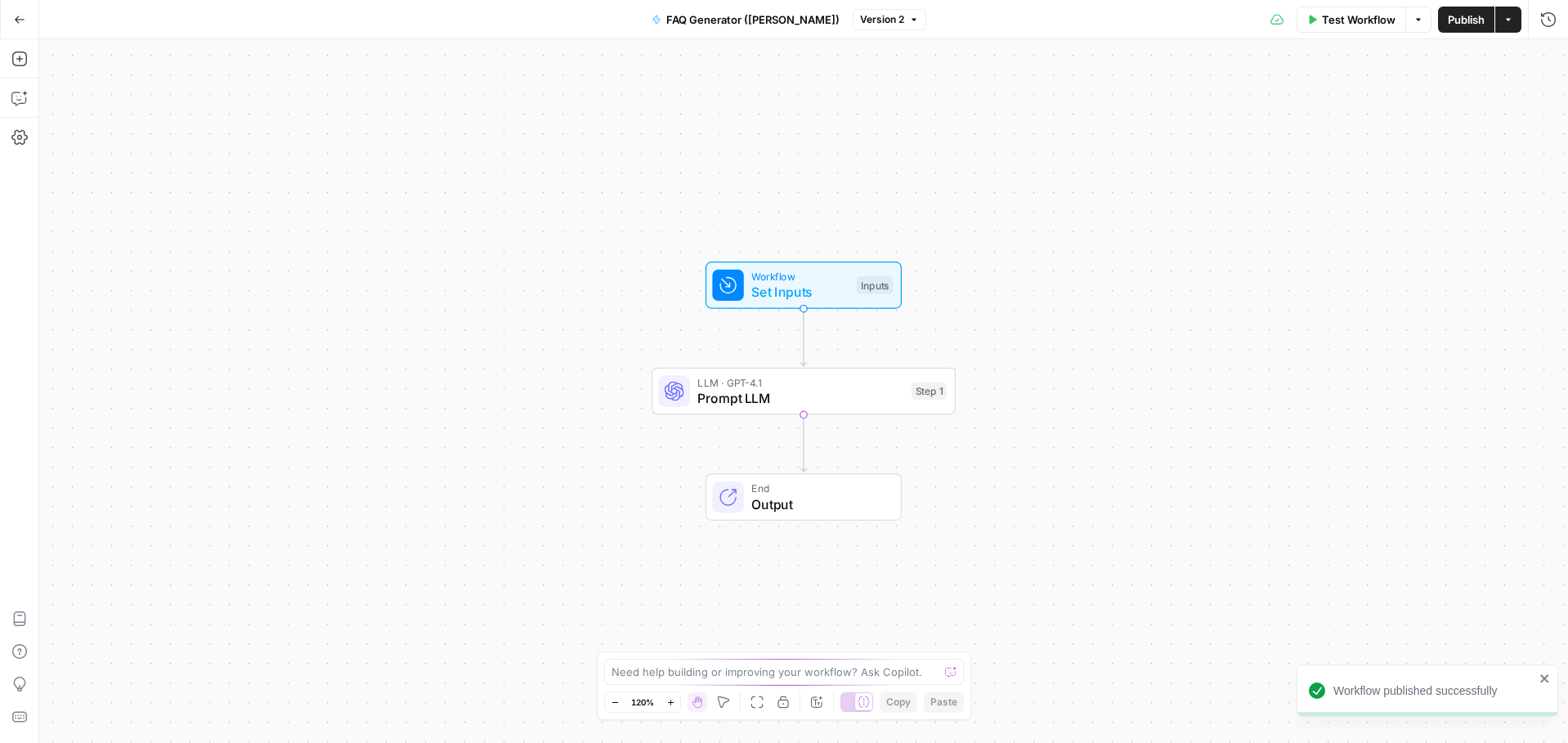
click at [1364, 13] on span "Test Workflow" at bounding box center [1359, 20] width 74 height 16
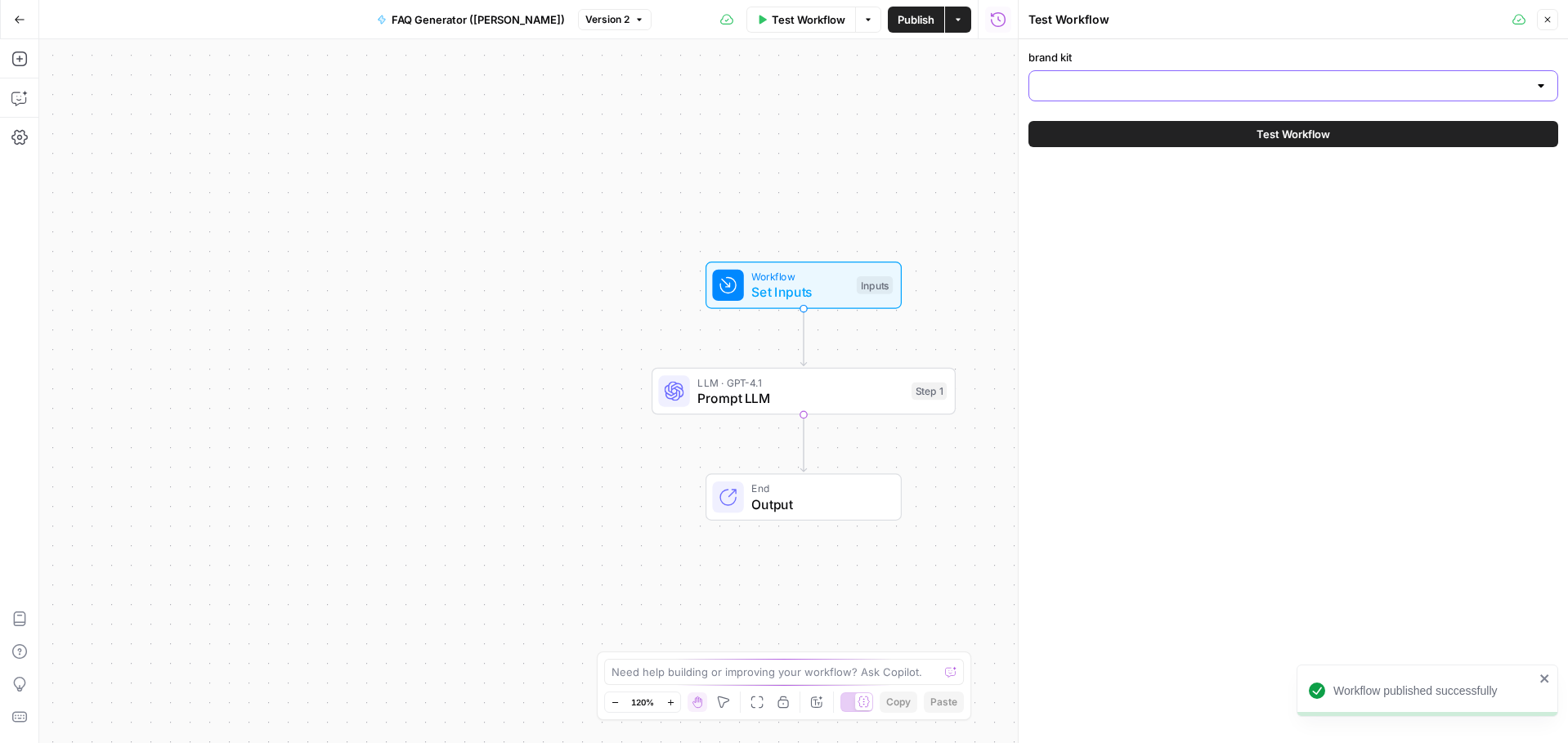
click at [1133, 92] on input "brand kit" at bounding box center [1283, 86] width 489 height 16
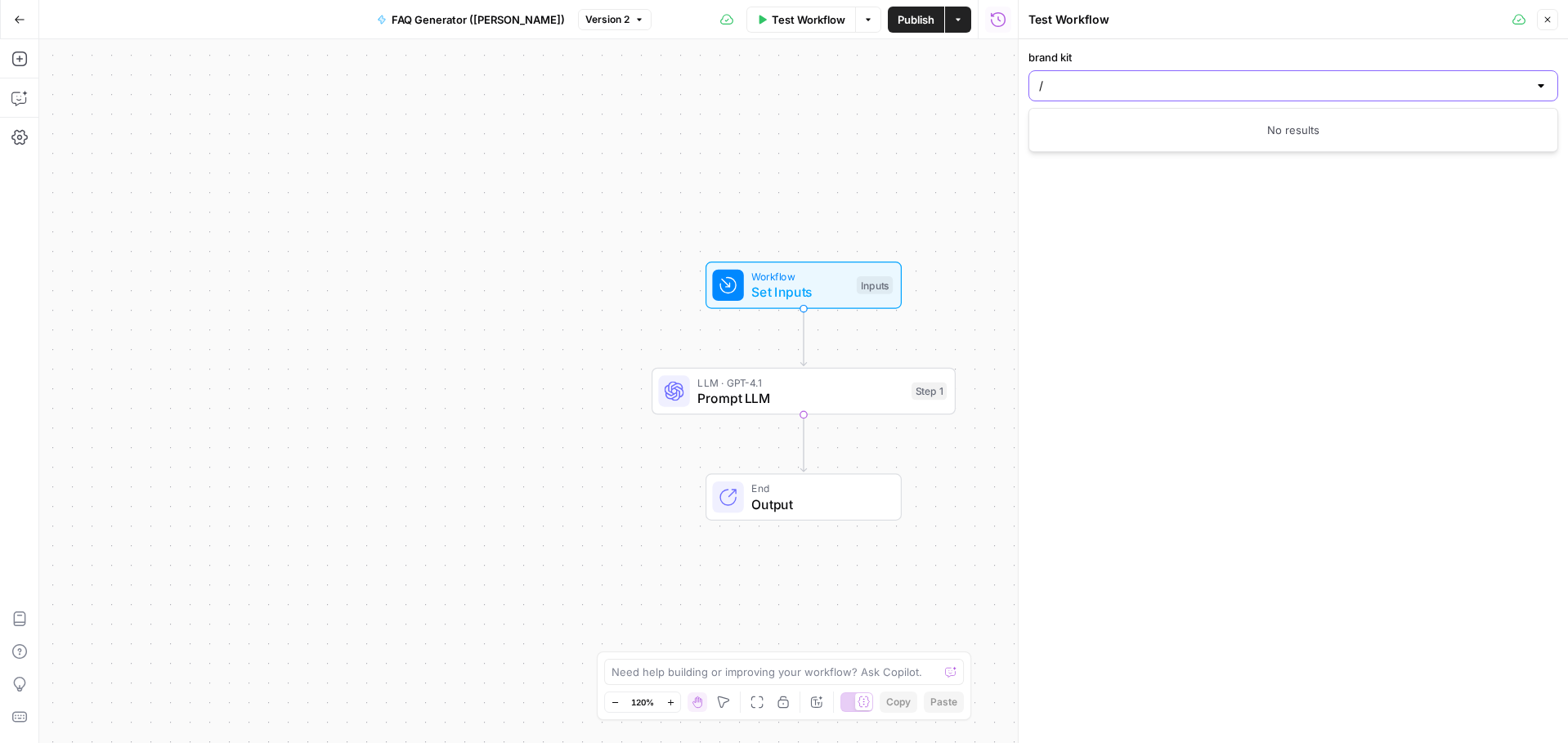
type input "/"
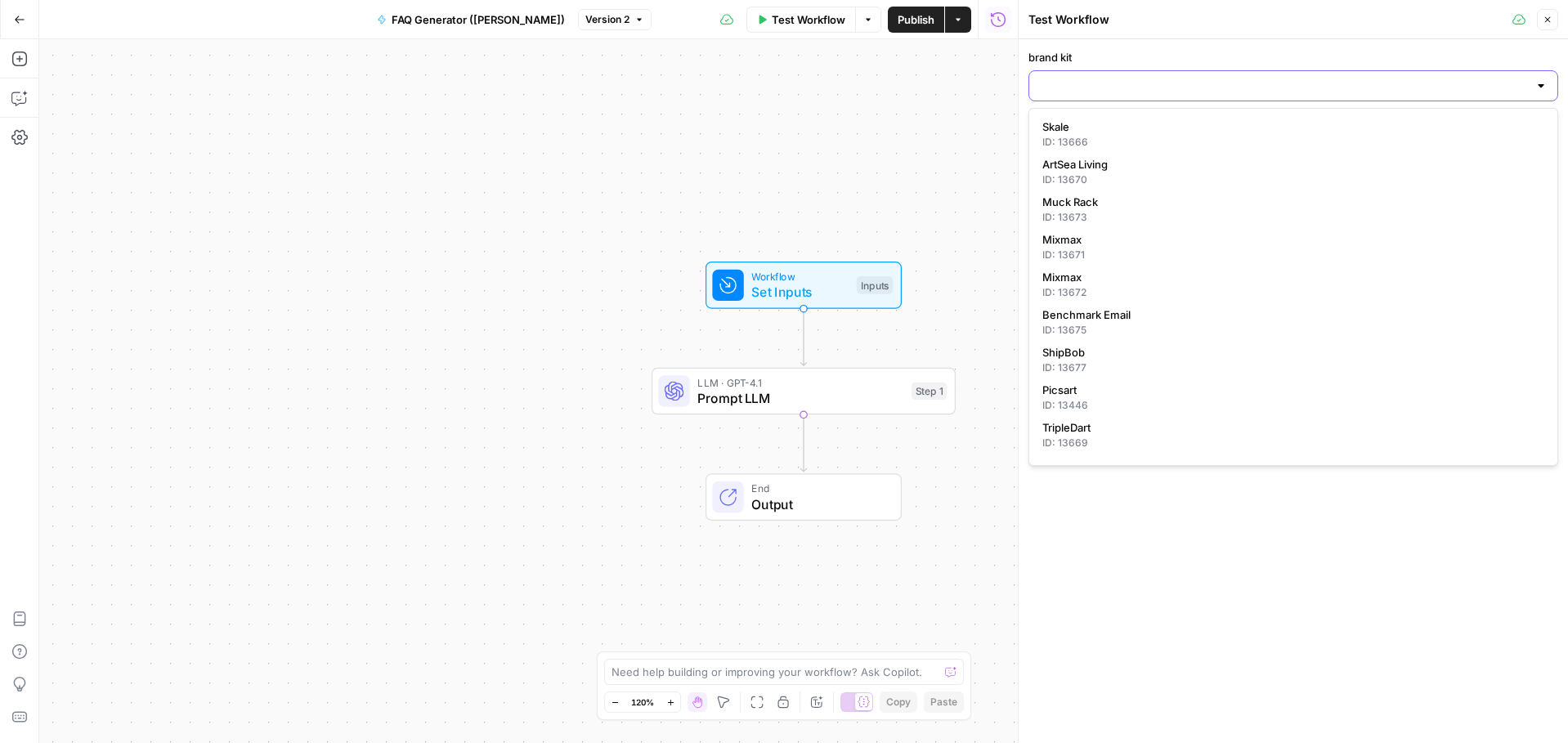
click at [1132, 92] on input "brand kit" at bounding box center [1283, 86] width 489 height 16
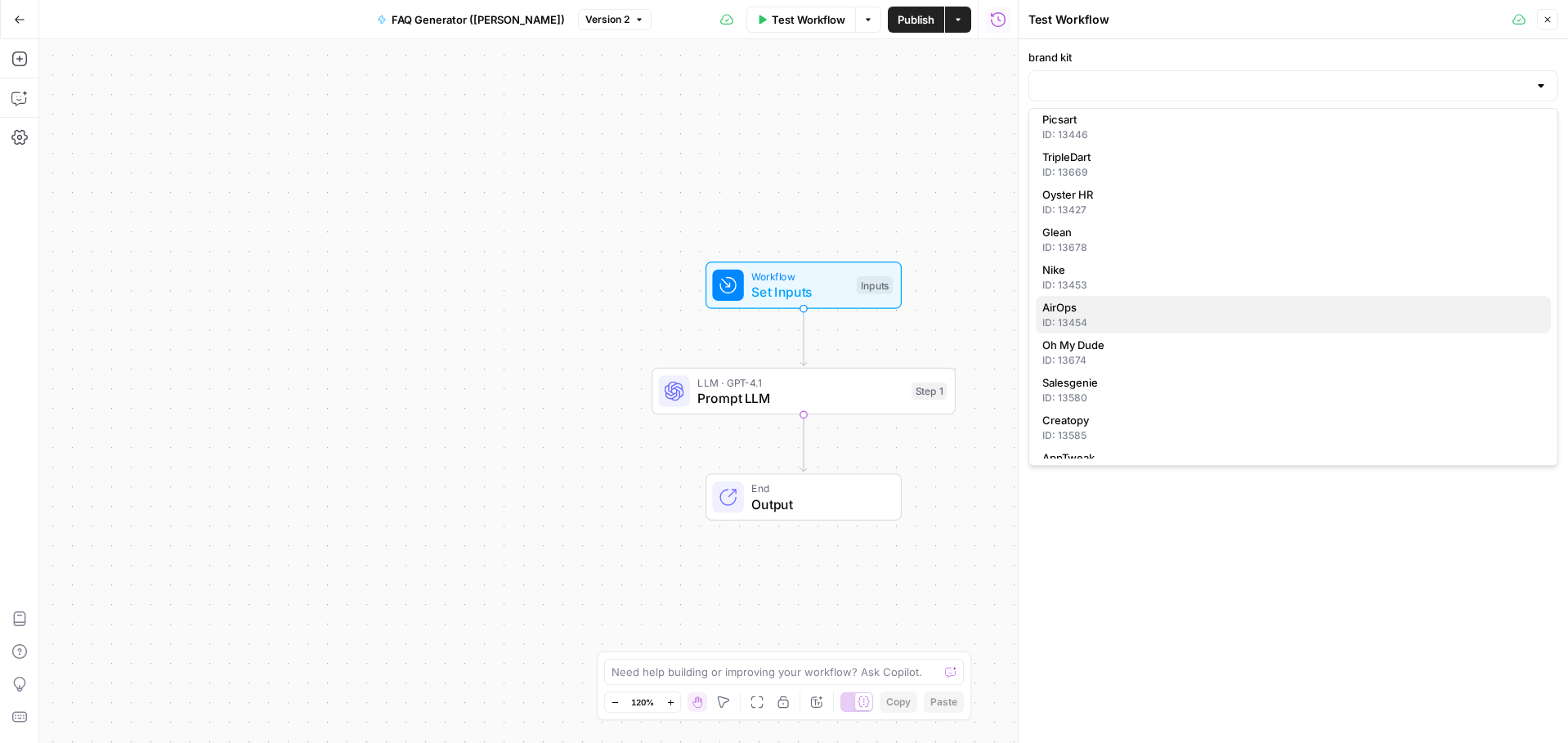
click at [1197, 316] on div "ID: 13454" at bounding box center [1293, 323] width 502 height 14
type input "AirOps"
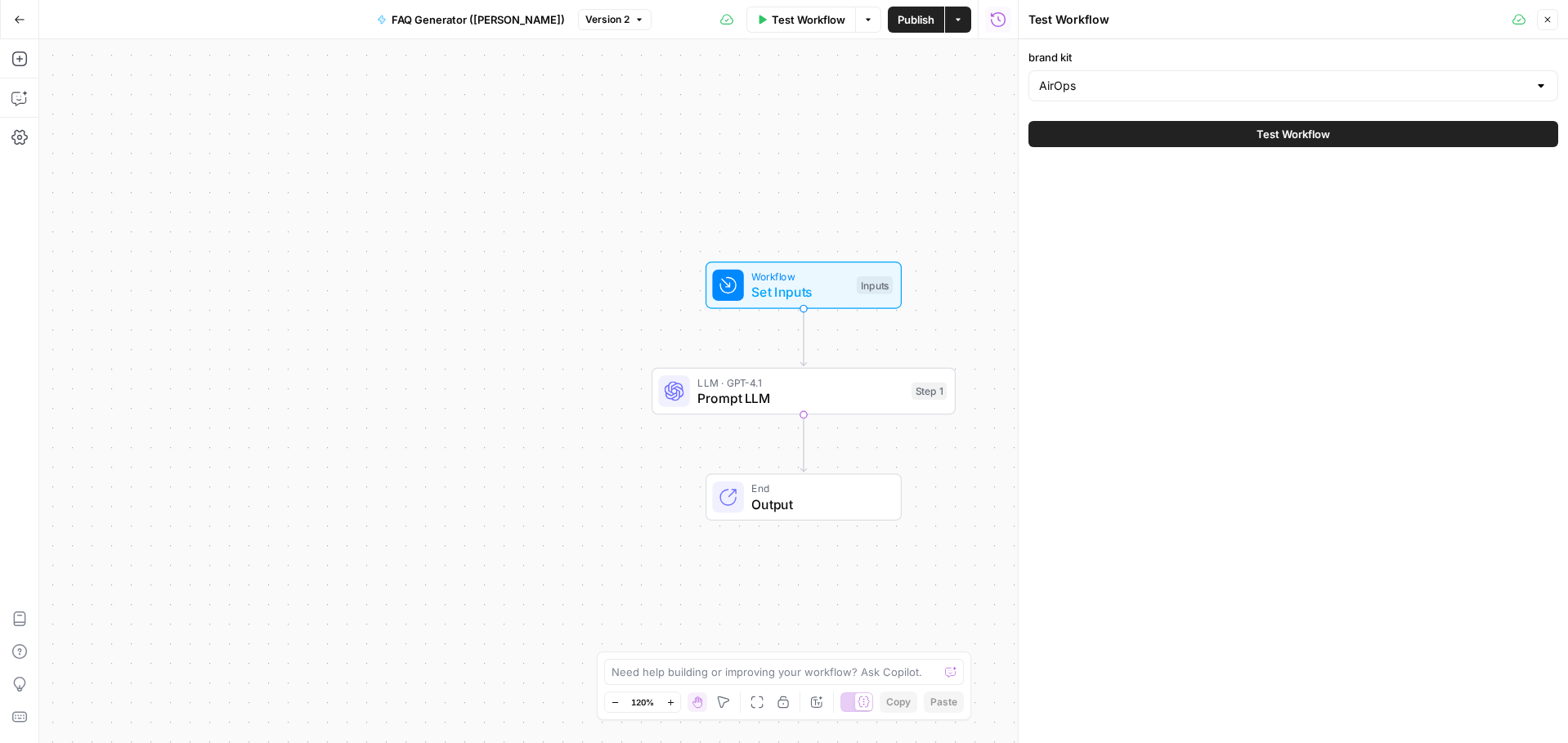
click at [1549, 21] on icon "button" at bounding box center [1547, 19] width 10 height 10
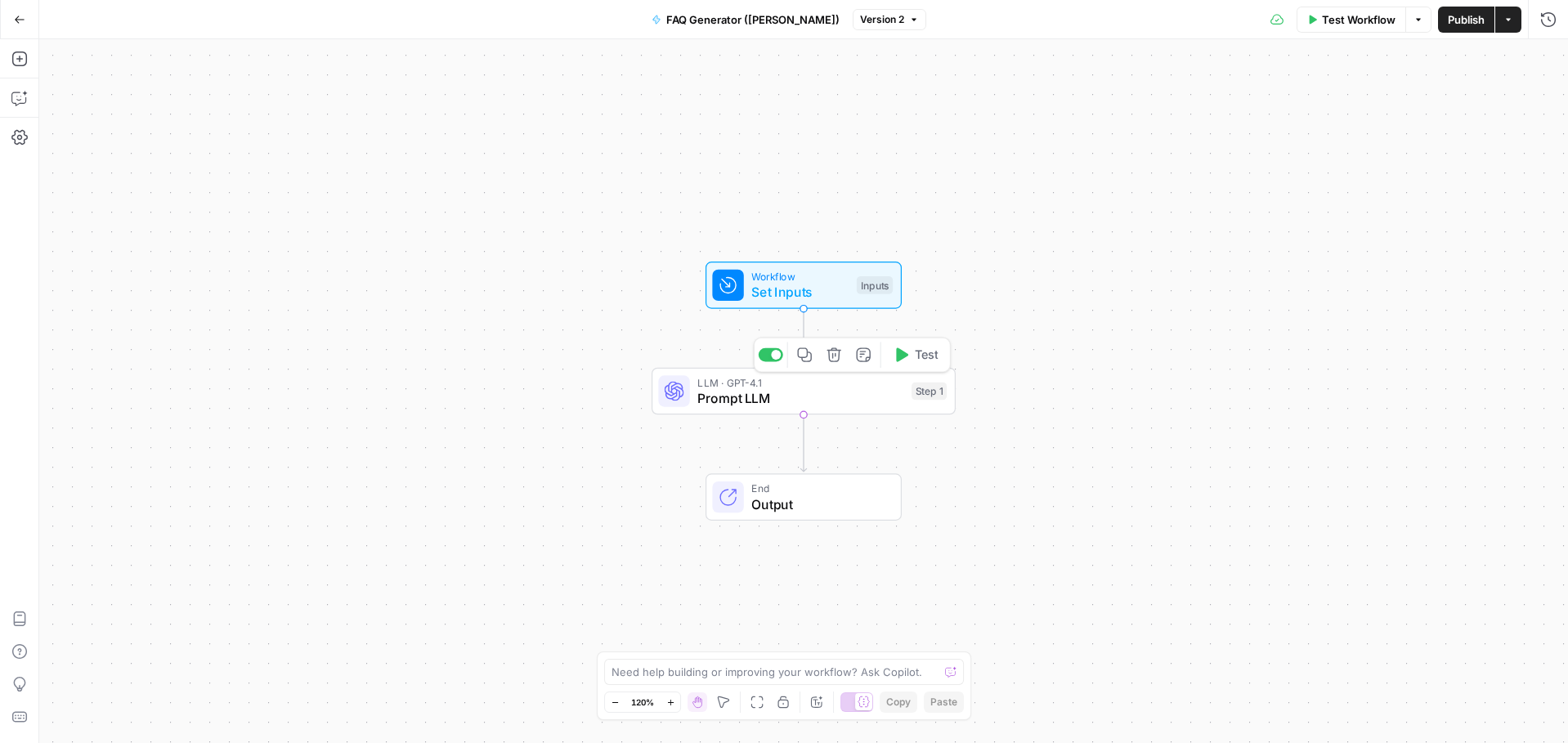
click at [821, 389] on span "Prompt LLM" at bounding box center [800, 399] width 206 height 20
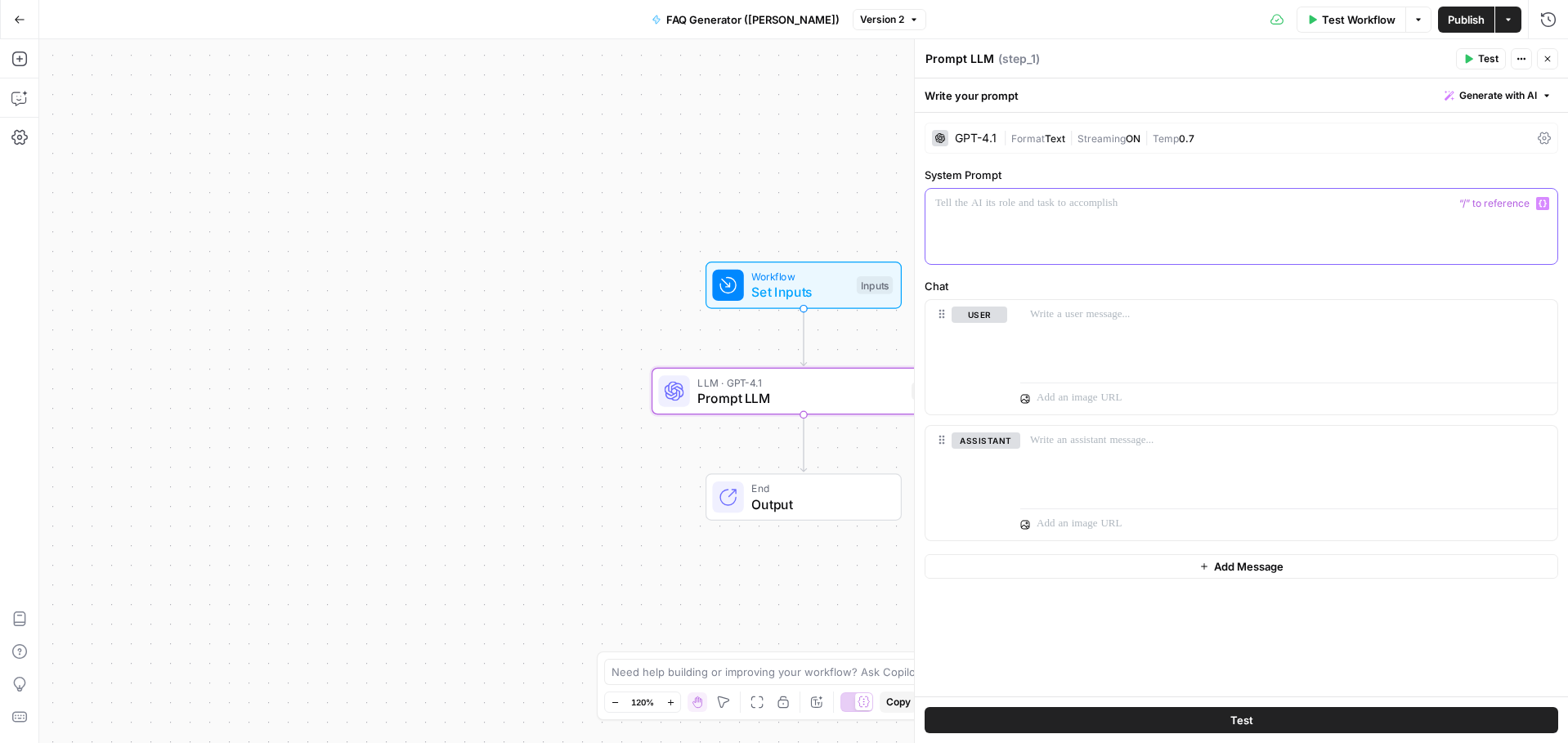
click at [1038, 207] on p at bounding box center [1241, 204] width 612 height 16
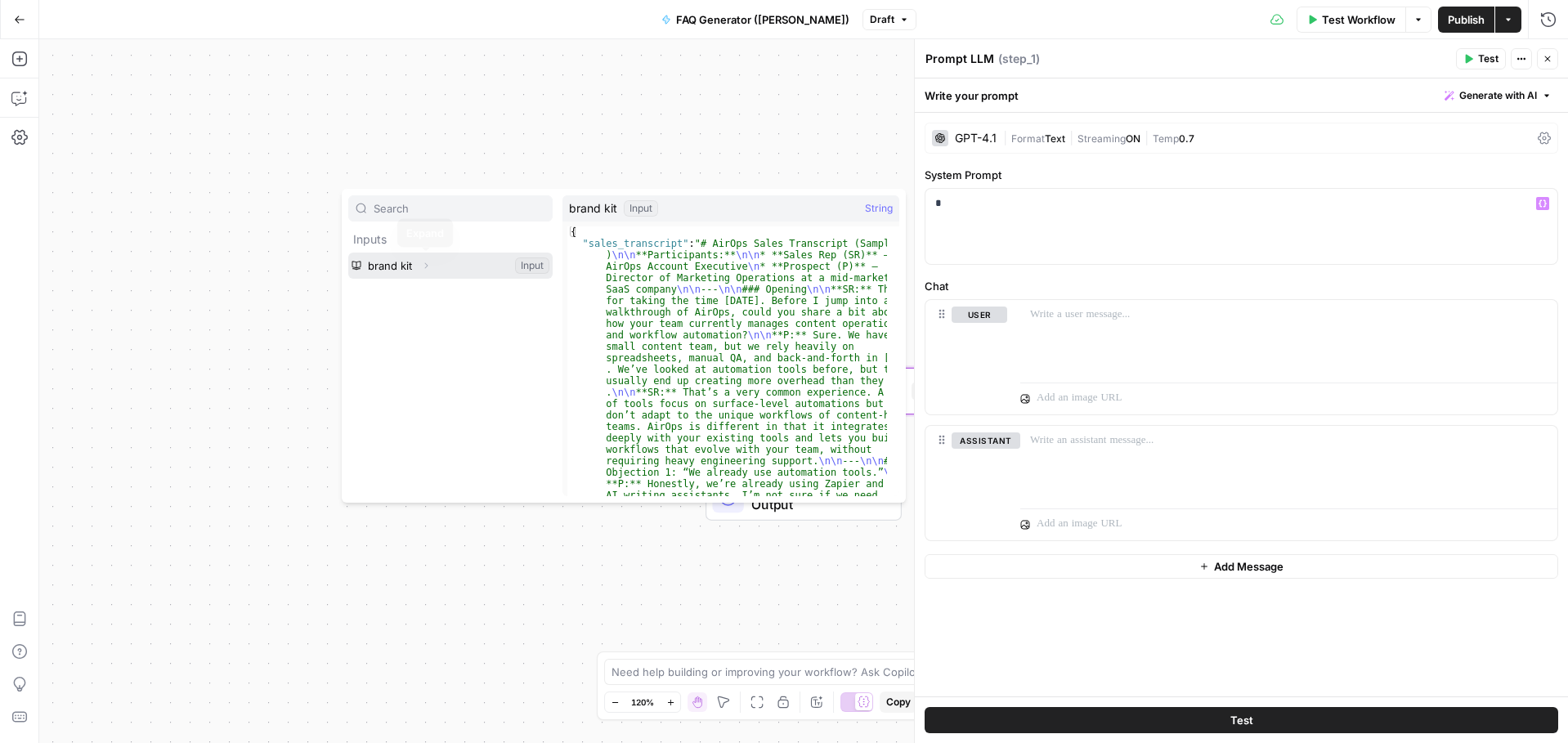
click at [419, 263] on button "Expand" at bounding box center [426, 266] width 22 height 22
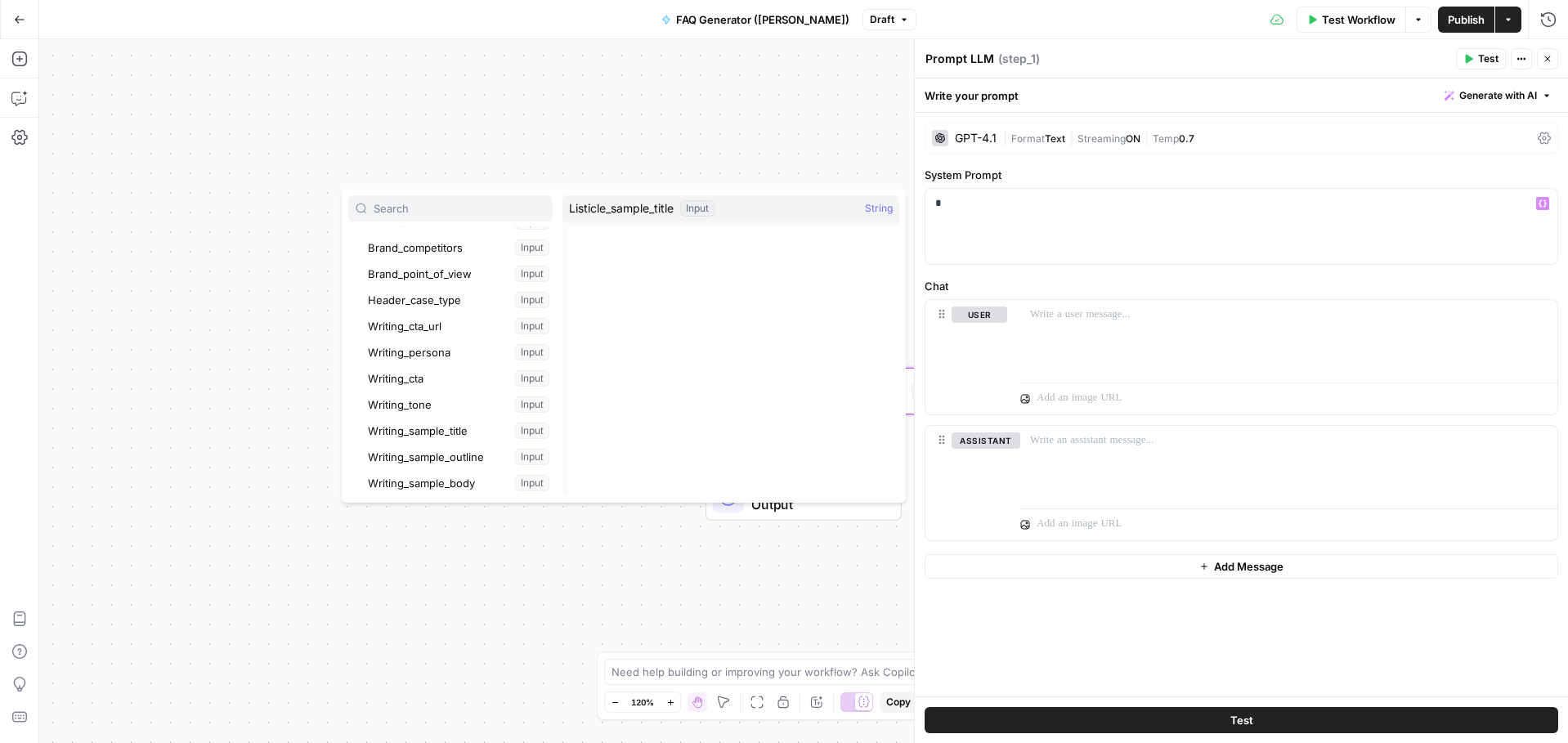
scroll to position [306, 0]
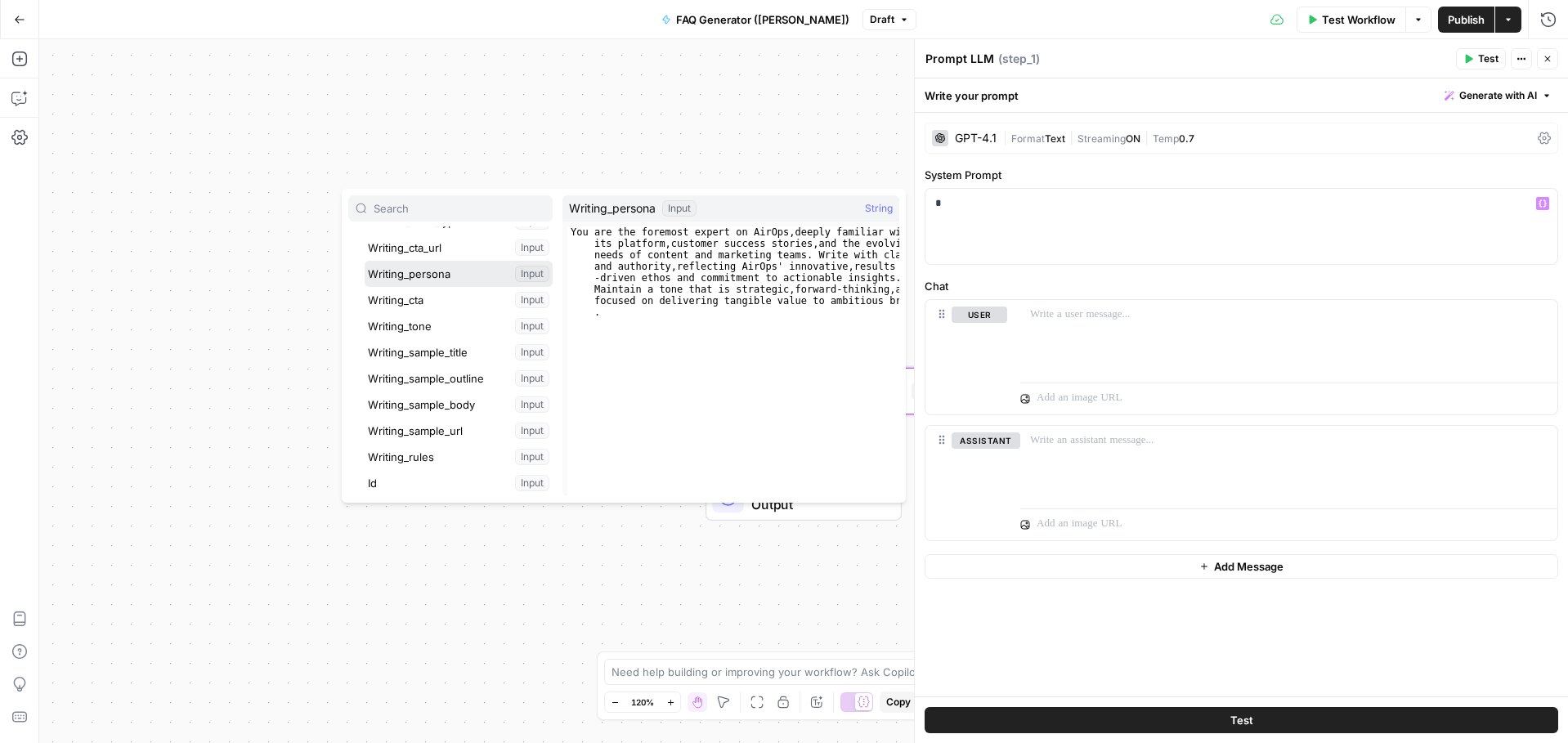
click at [435, 277] on button "Select variable Writing_persona" at bounding box center [458, 273] width 188 height 26
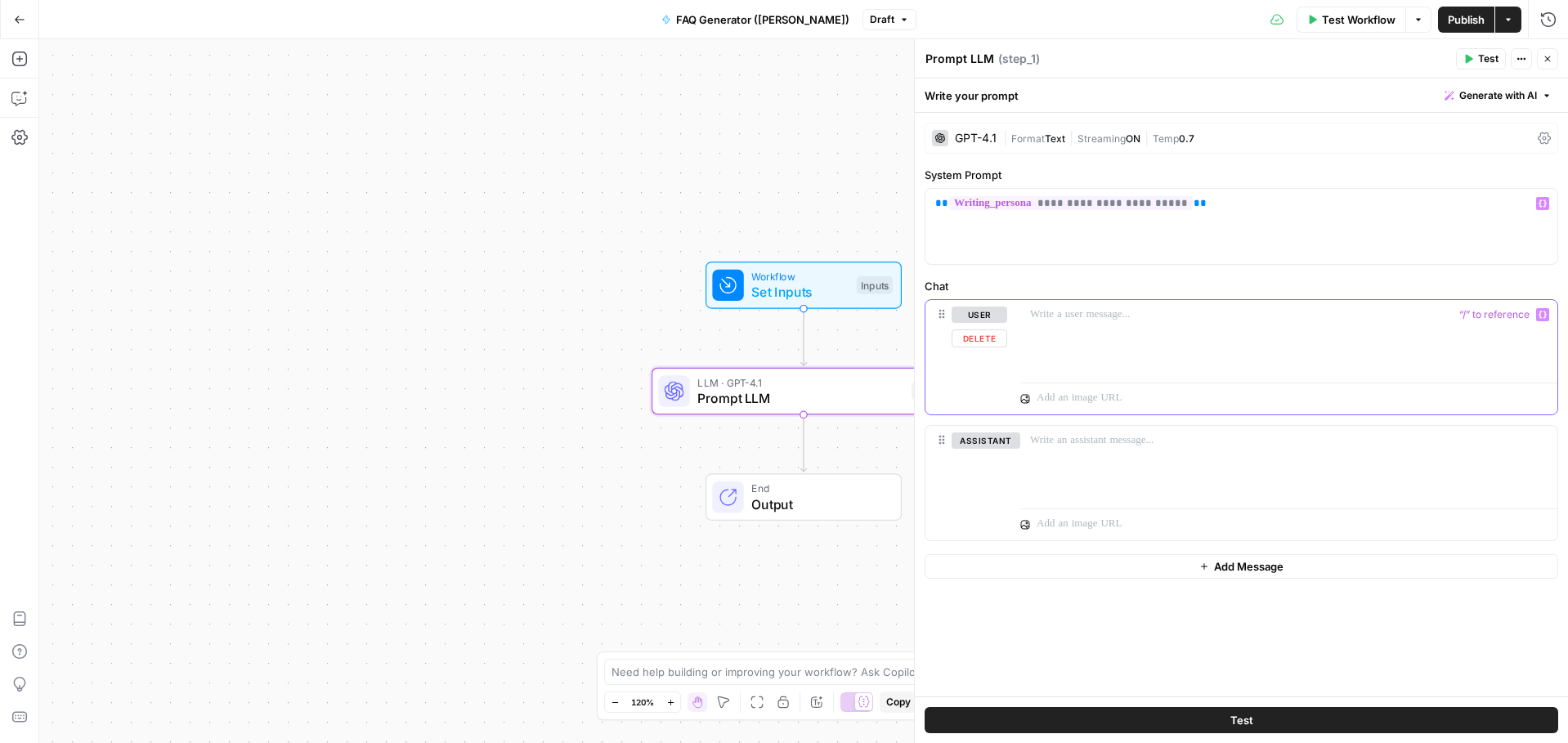
click at [1110, 313] on p at bounding box center [1288, 315] width 518 height 16
click at [1027, 317] on div at bounding box center [1289, 337] width 537 height 75
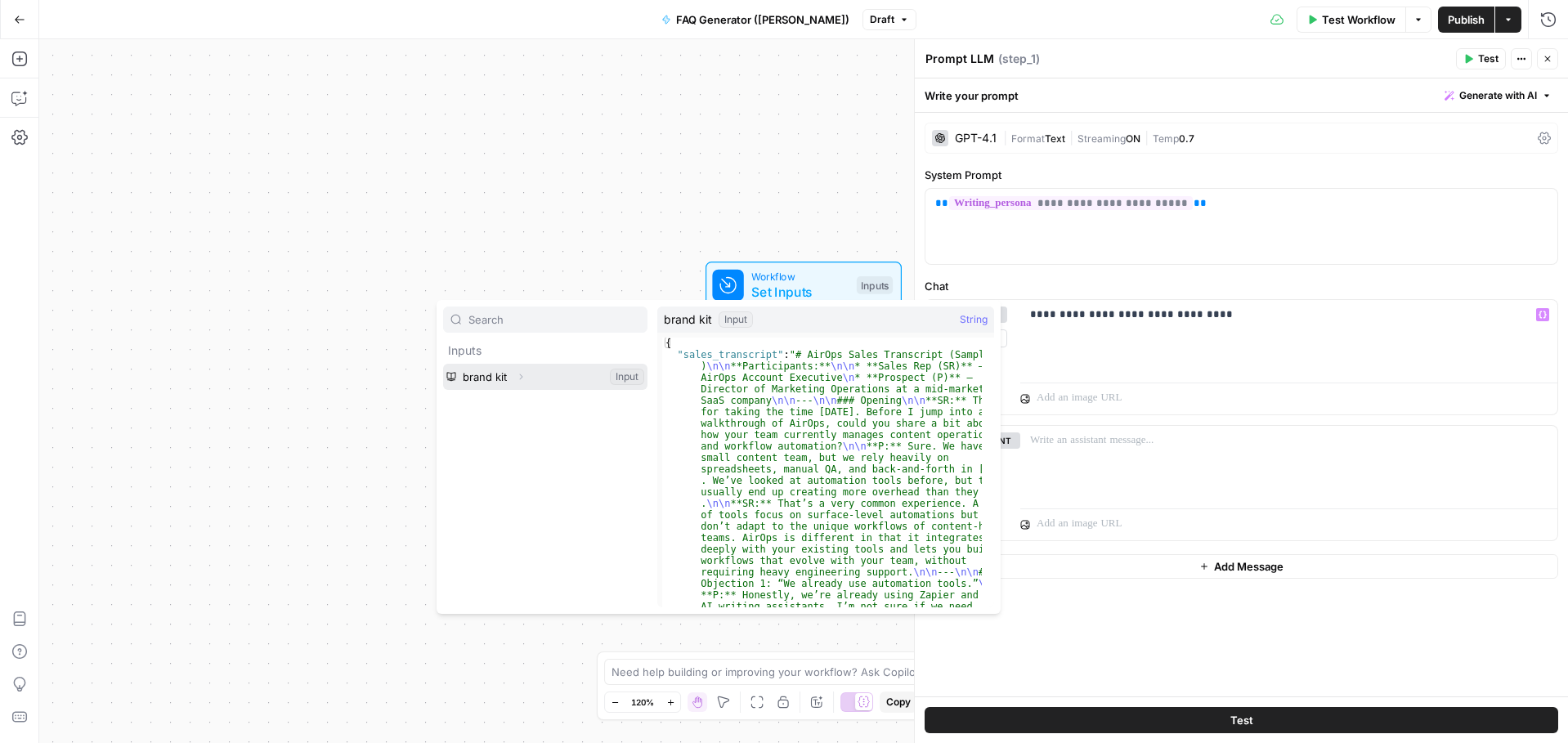
click at [546, 376] on button "Select variable brand kit" at bounding box center [545, 376] width 205 height 26
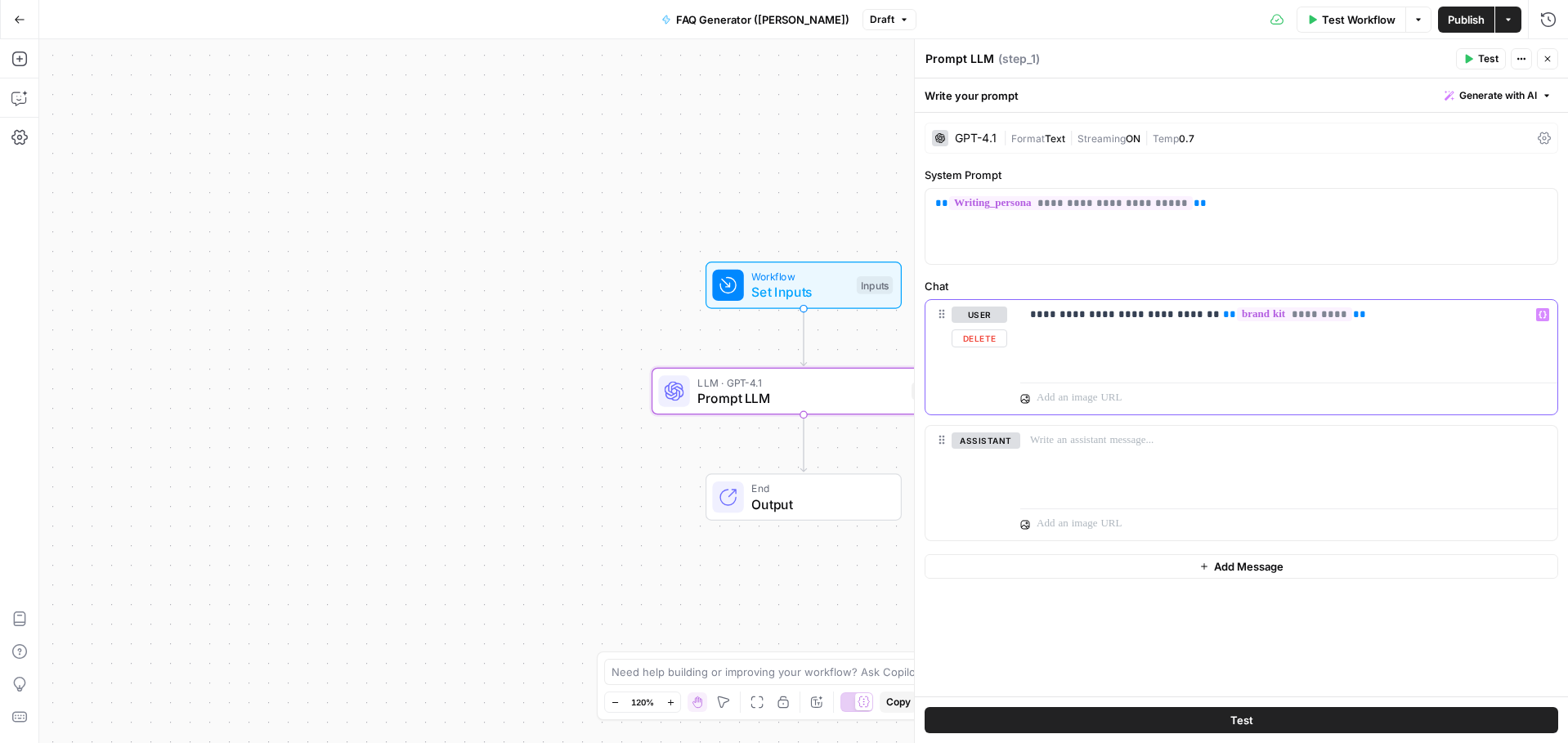
click at [1383, 311] on p "**********" at bounding box center [1288, 315] width 518 height 16
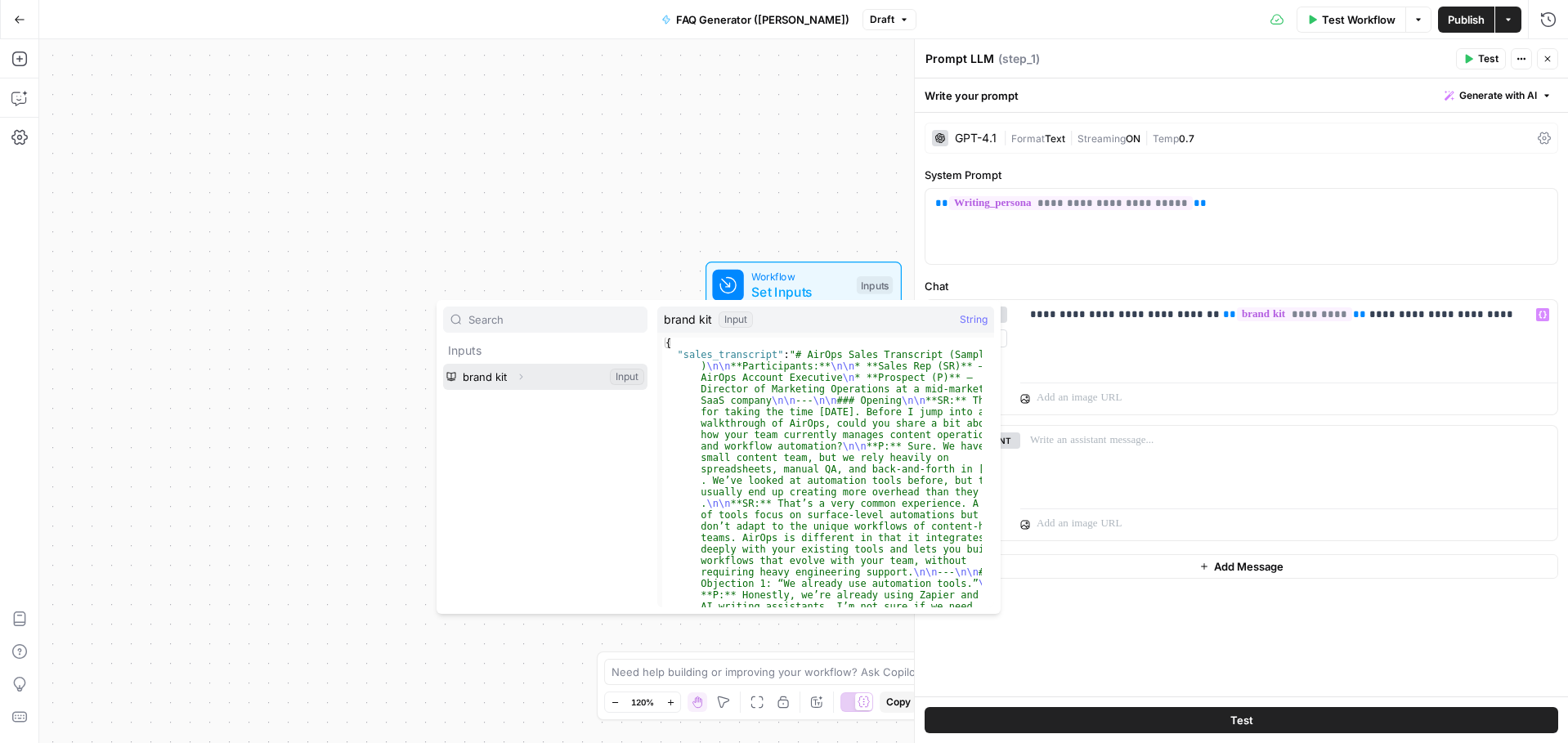
click at [532, 378] on button "Select variable brand kit" at bounding box center [545, 376] width 205 height 26
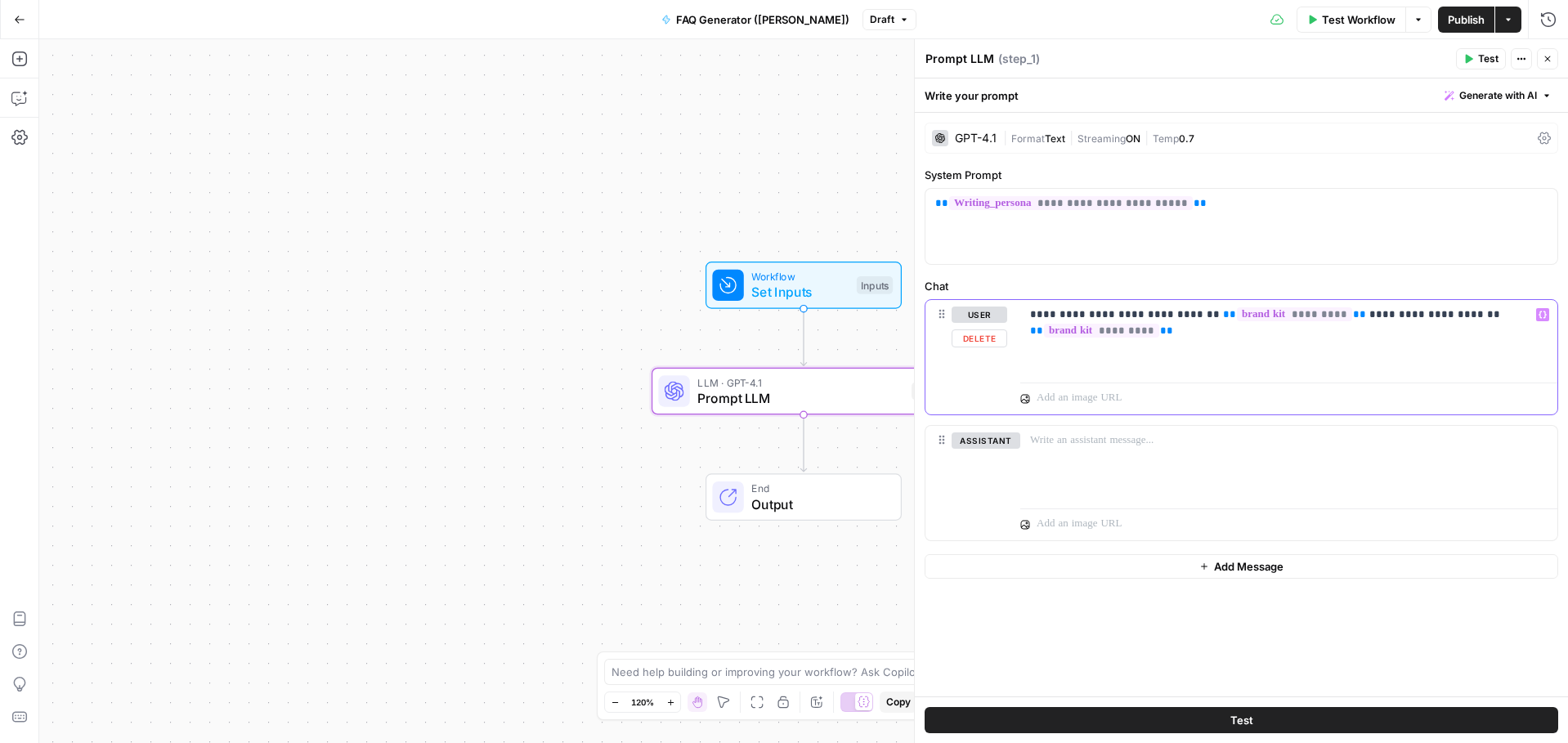
click at [1442, 315] on p "**********" at bounding box center [1288, 323] width 518 height 32
click at [1219, 334] on p "**********" at bounding box center [1288, 323] width 518 height 32
click at [1543, 311] on icon "button" at bounding box center [1542, 315] width 8 height 8
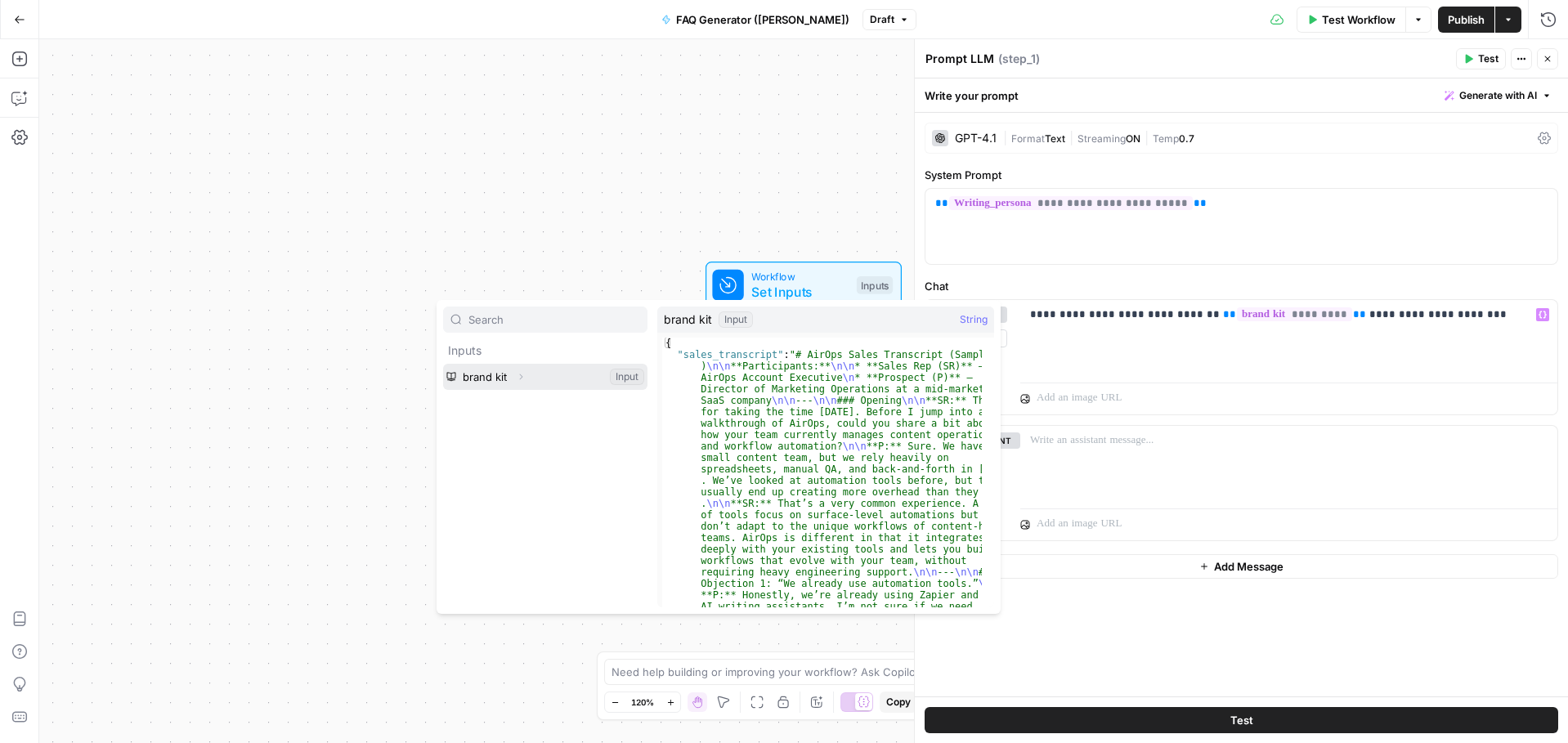
click at [498, 375] on button "Select variable brand kit" at bounding box center [545, 376] width 205 height 26
click at [507, 323] on input "point" at bounding box center [555, 319] width 171 height 16
type input "p"
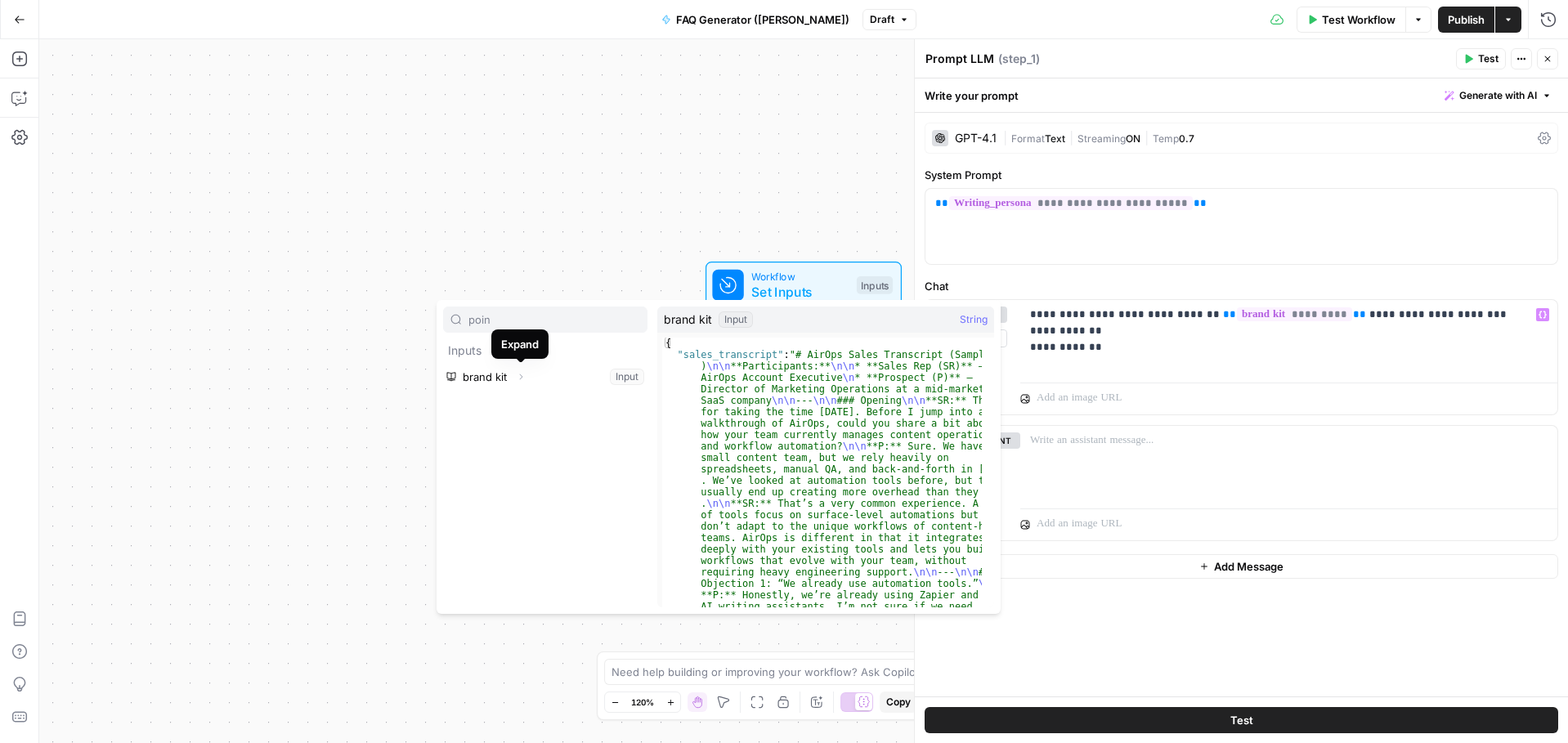
type input "poin"
click at [521, 379] on icon "button" at bounding box center [522, 377] width 4 height 5
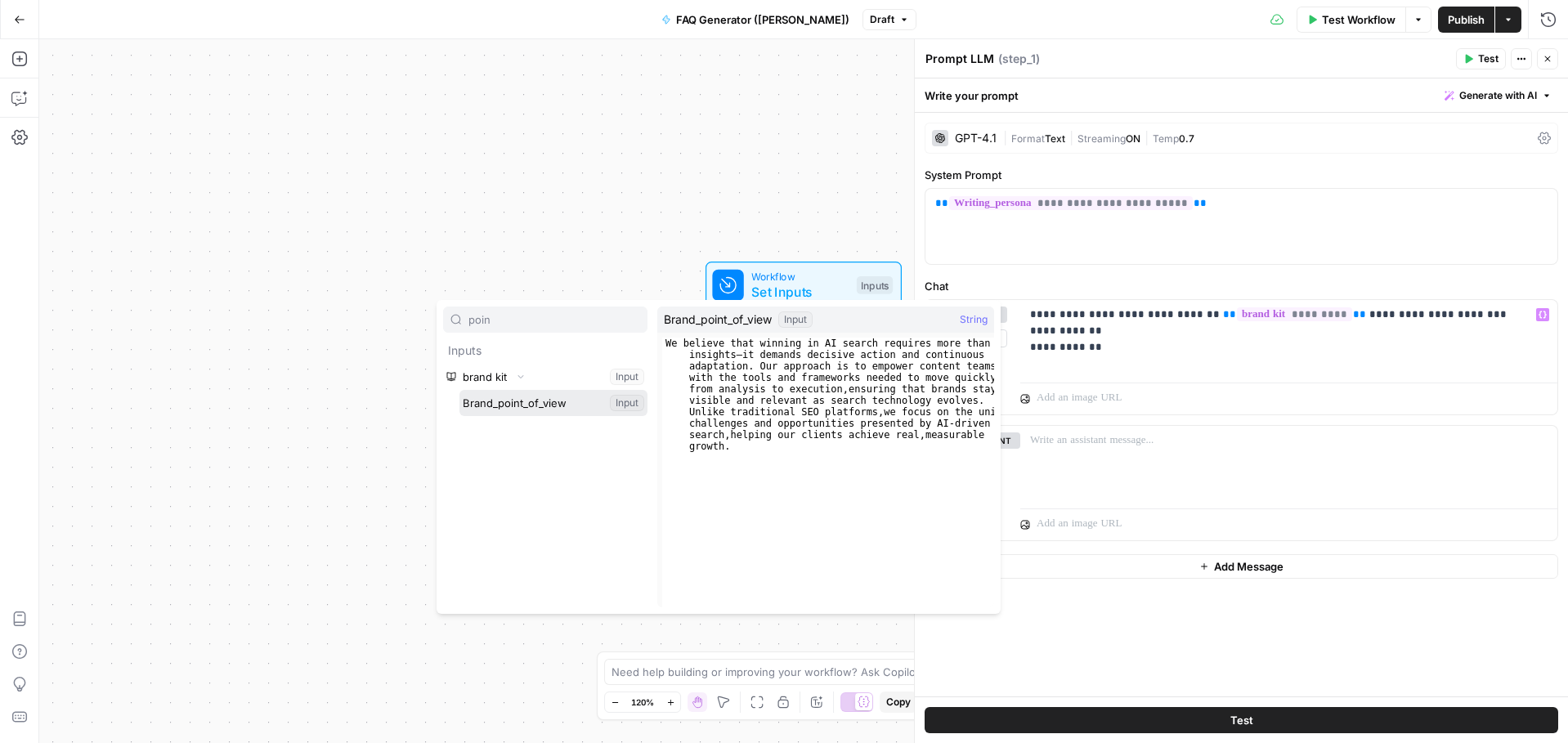
click at [523, 399] on button "Select variable Brand_point_of_view" at bounding box center [554, 402] width 188 height 26
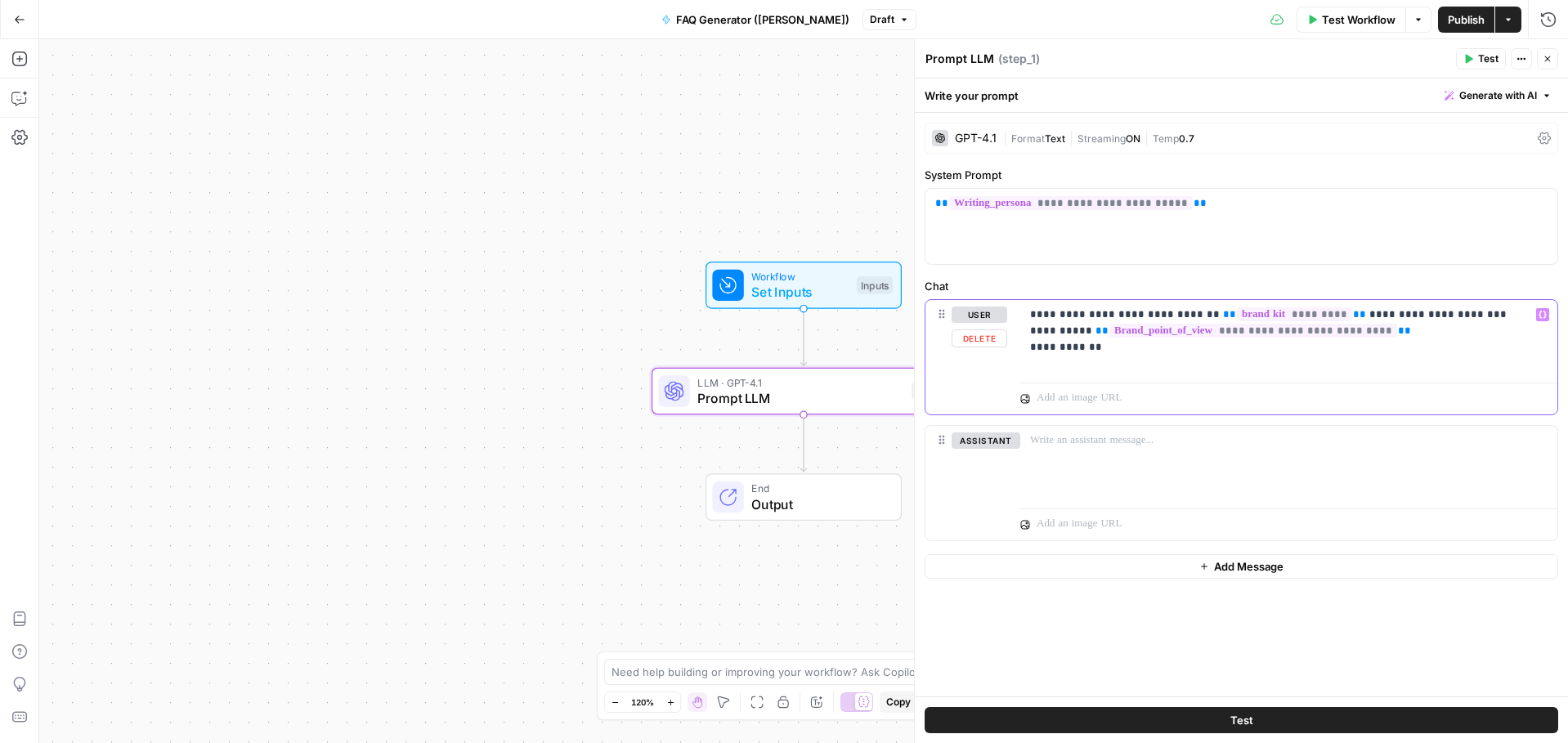
click at [1151, 351] on p "**********" at bounding box center [1288, 331] width 518 height 49
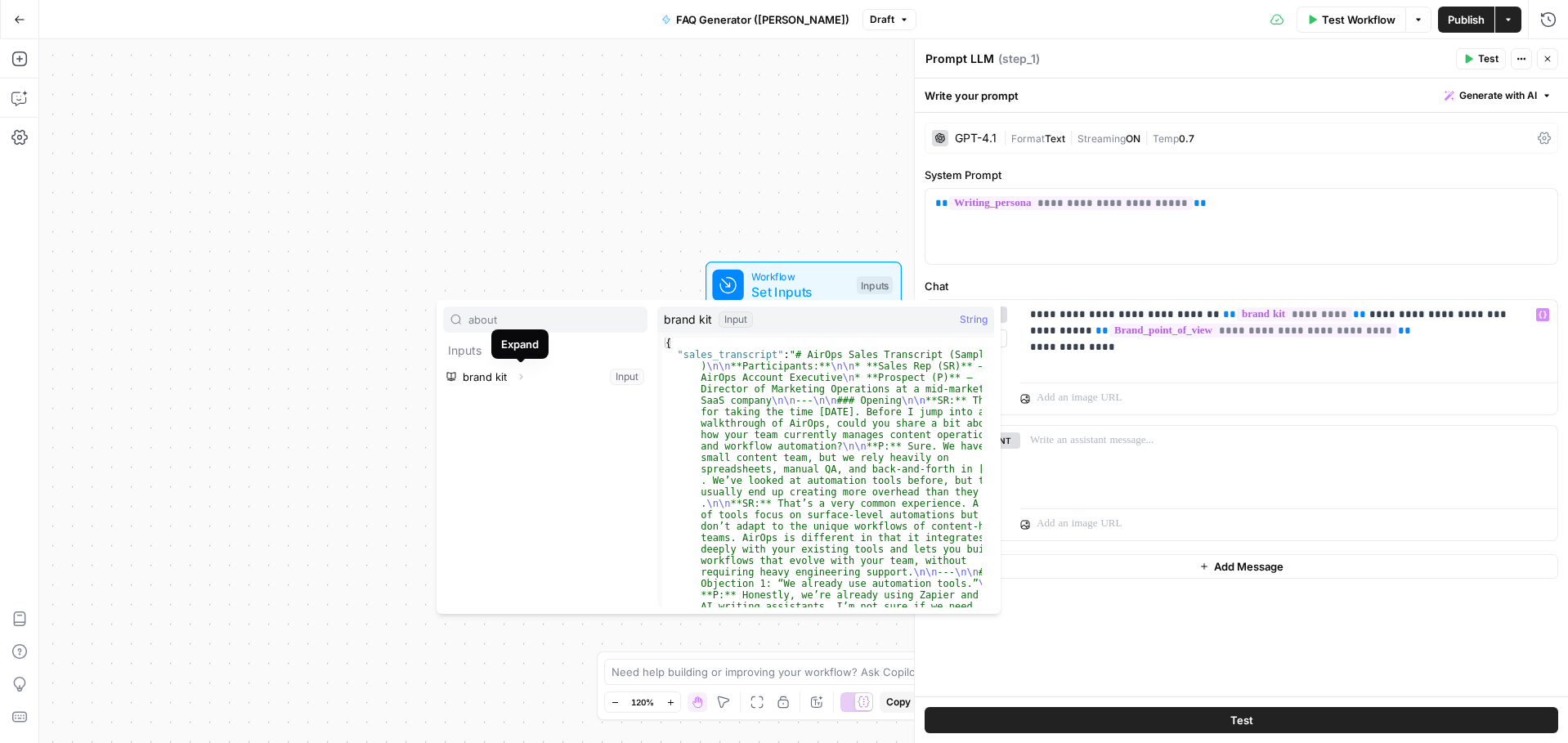
type input "about"
click at [520, 379] on icon "button" at bounding box center [520, 377] width 10 height 10
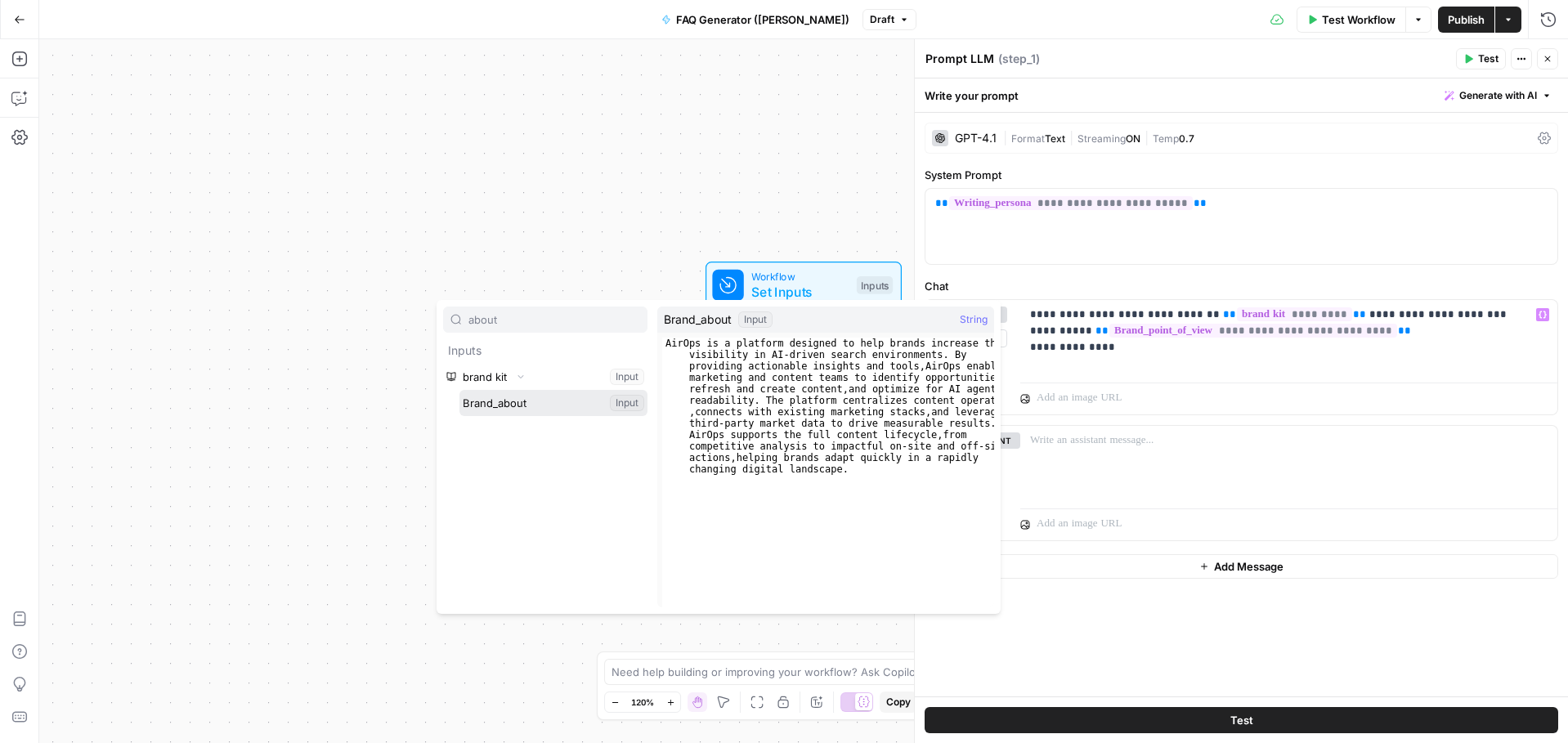
click at [520, 409] on button "Select variable Brand_about" at bounding box center [554, 402] width 188 height 26
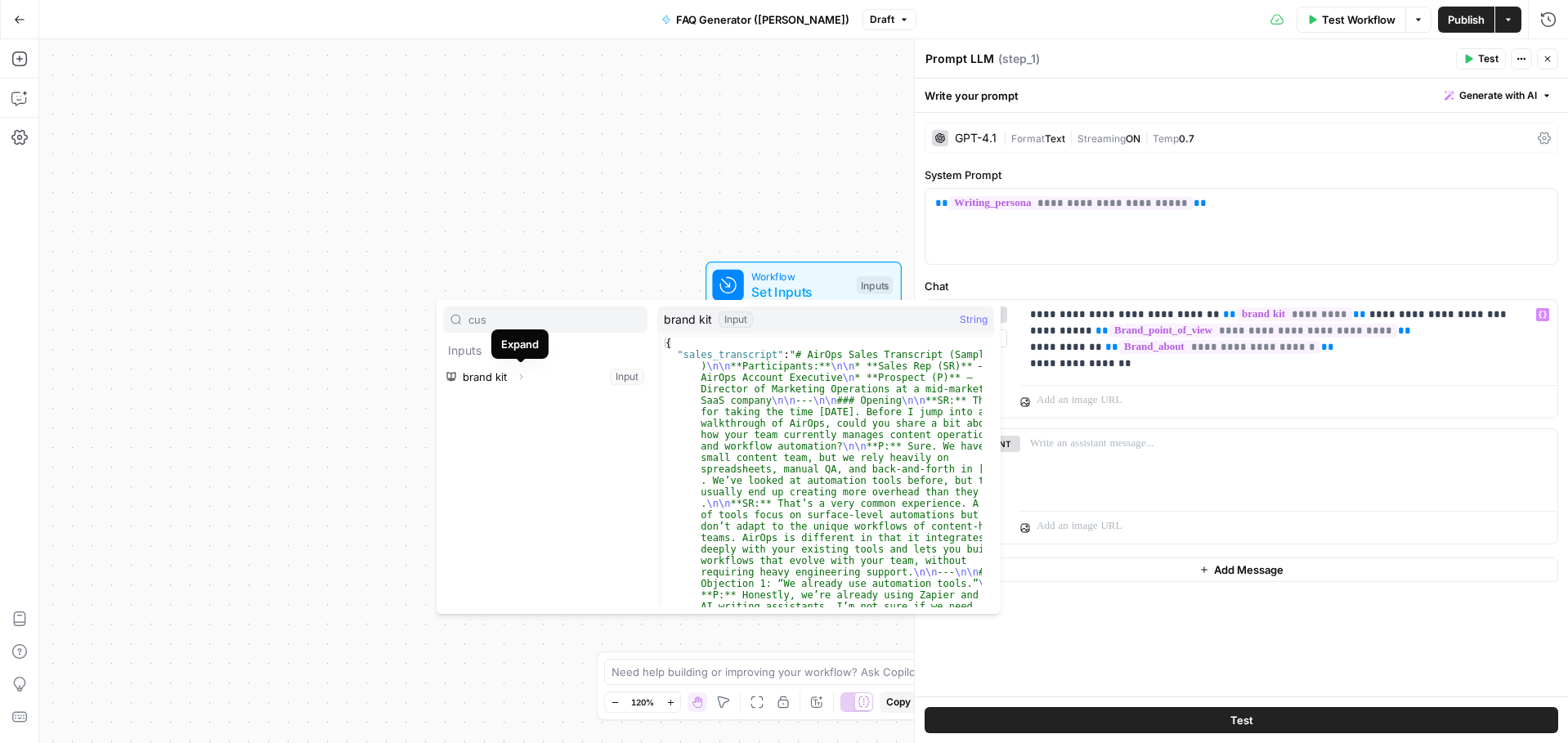
type input "cus"
click at [525, 375] on icon "button" at bounding box center [520, 377] width 10 height 10
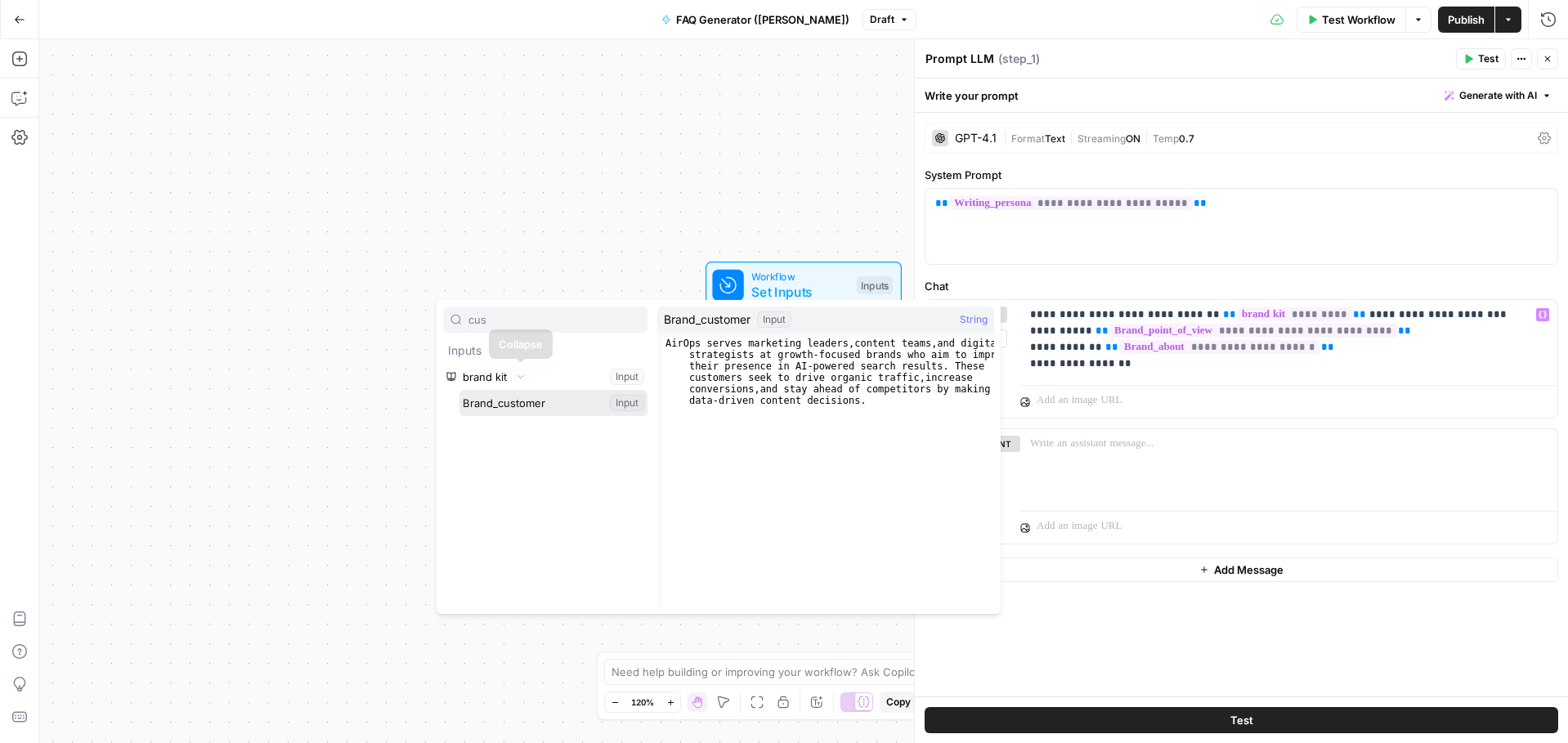
click at [538, 404] on button "Select variable Brand_customer" at bounding box center [554, 402] width 188 height 26
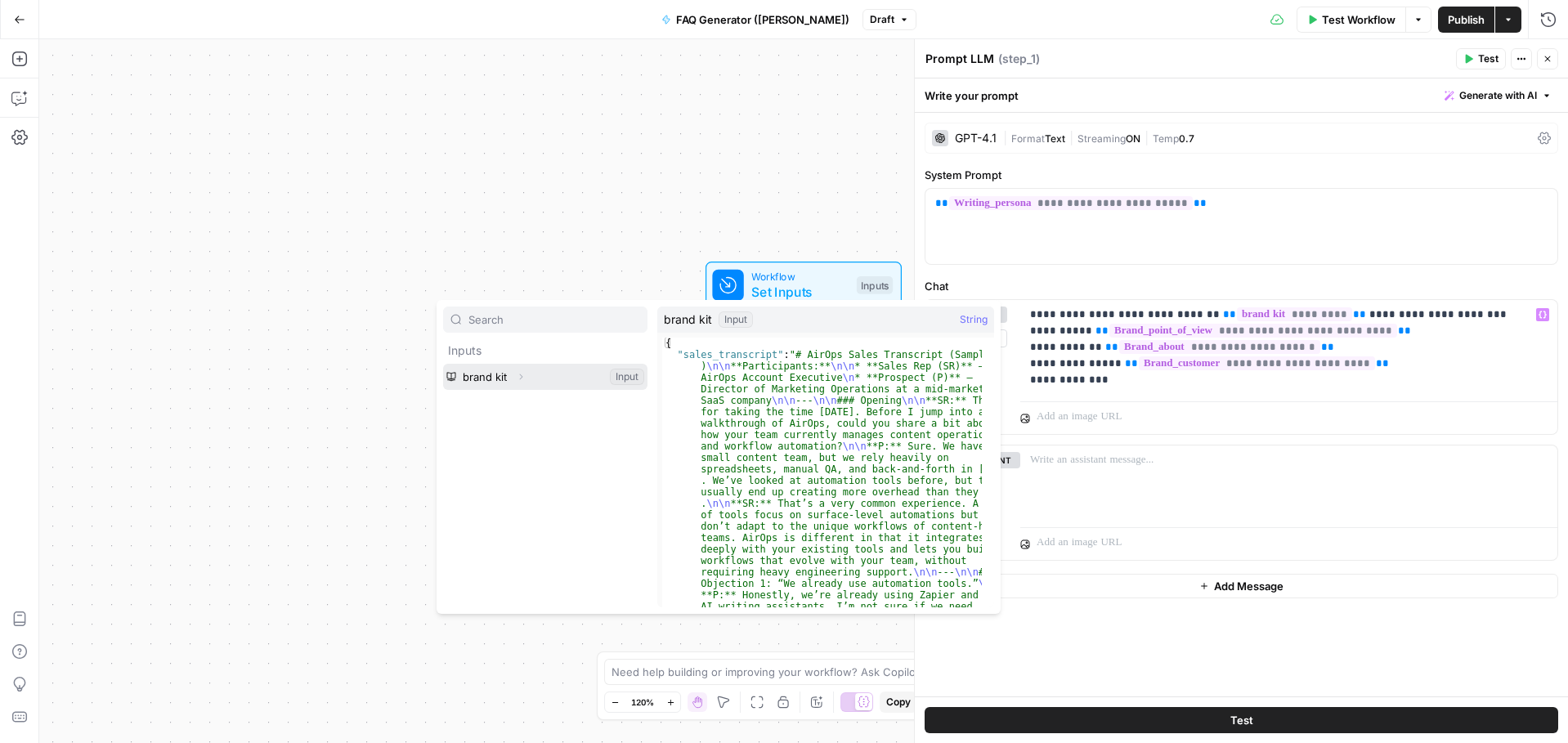
click at [520, 375] on icon "button" at bounding box center [520, 377] width 10 height 10
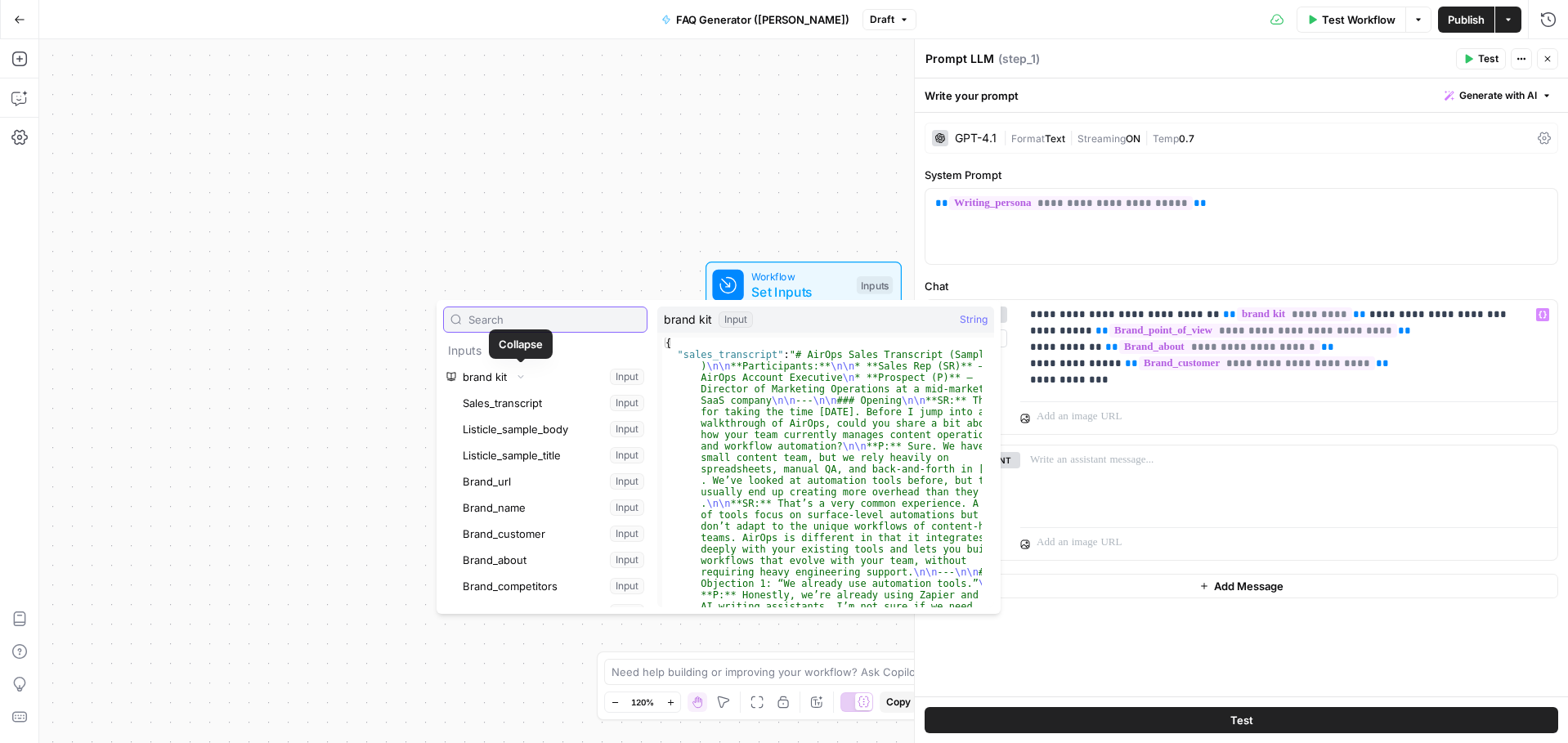
click at [509, 320] on input "text" at bounding box center [555, 319] width 171 height 16
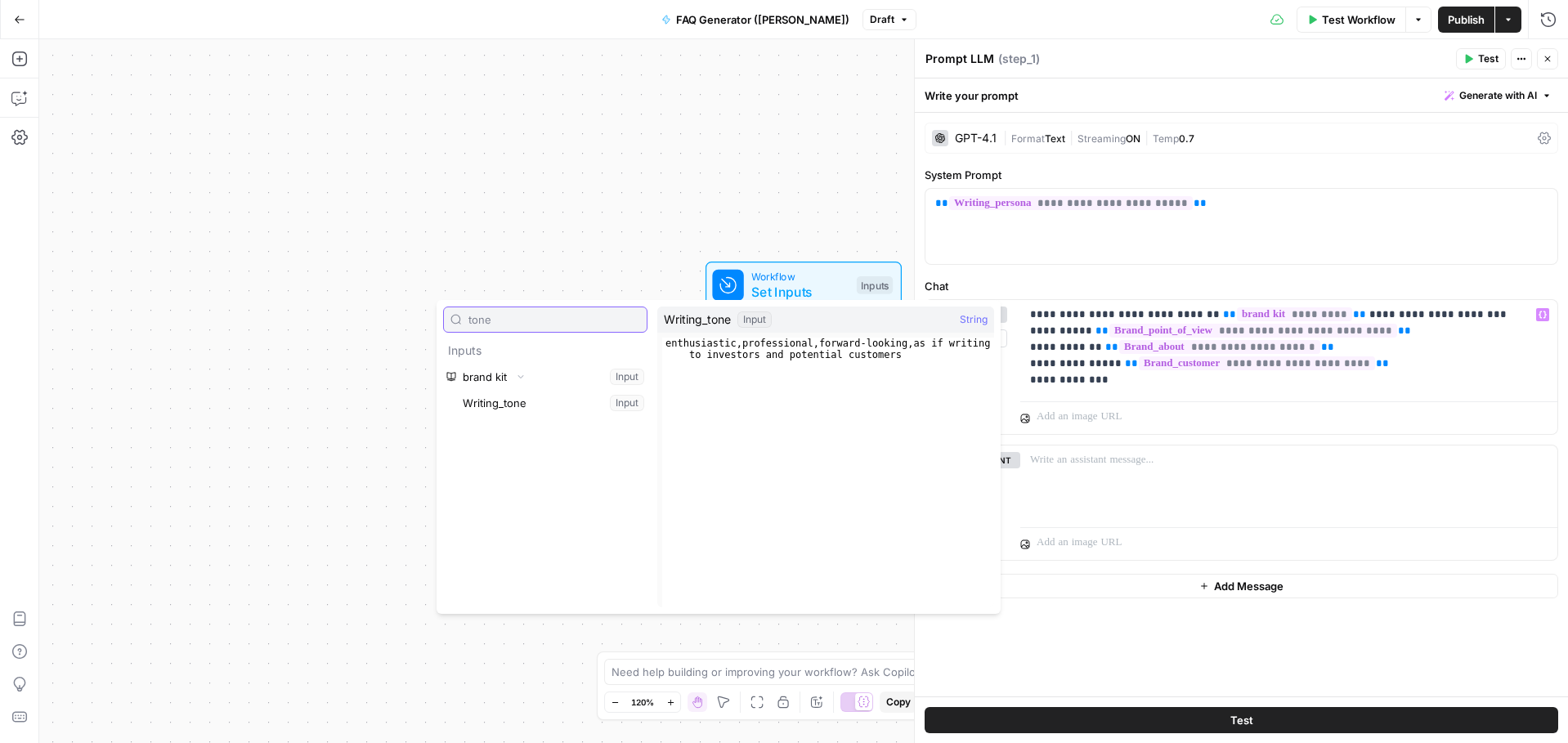
type input "tone"
click at [510, 407] on button "Select variable Writing_tone" at bounding box center [554, 402] width 188 height 26
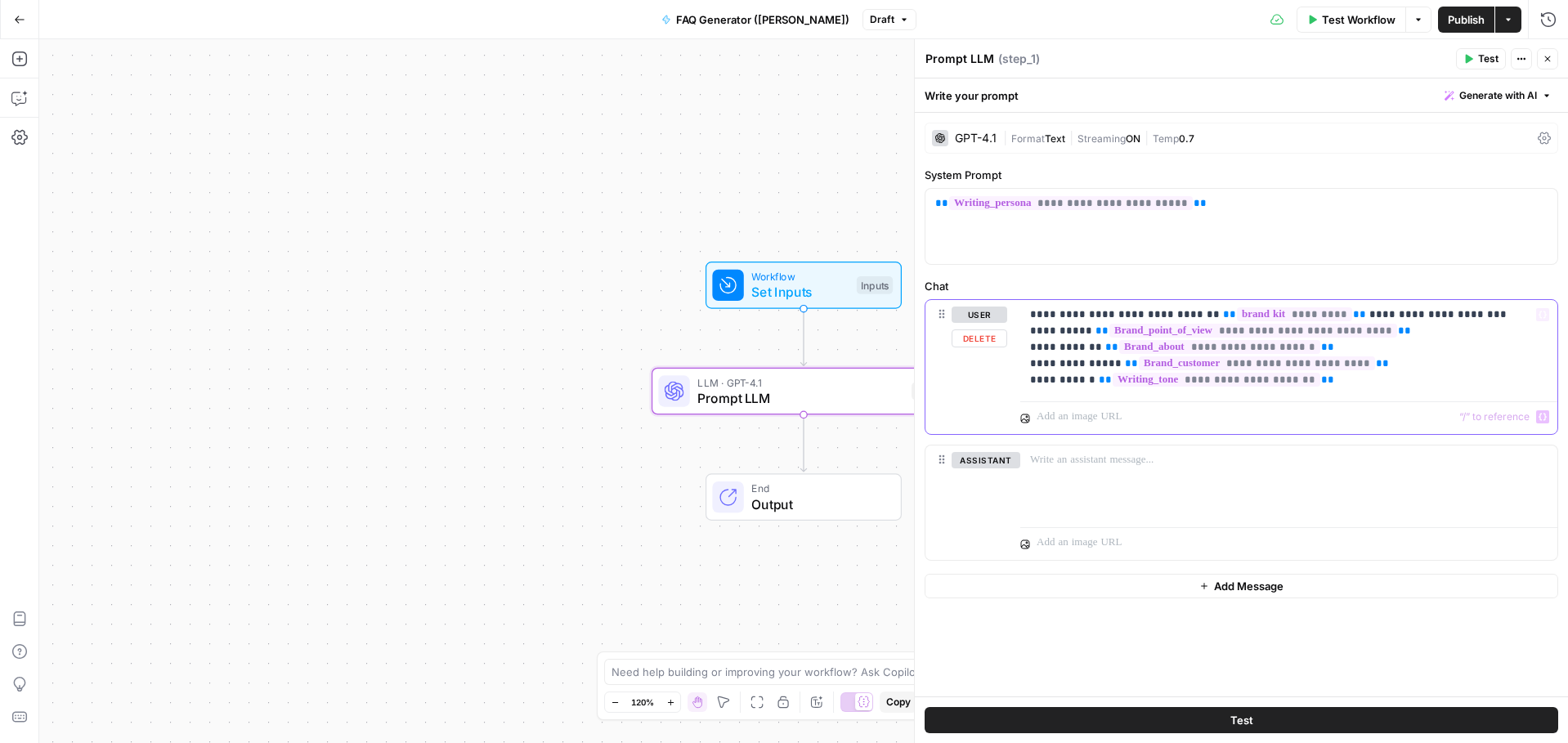
click at [1355, 382] on p "**********" at bounding box center [1288, 347] width 518 height 82
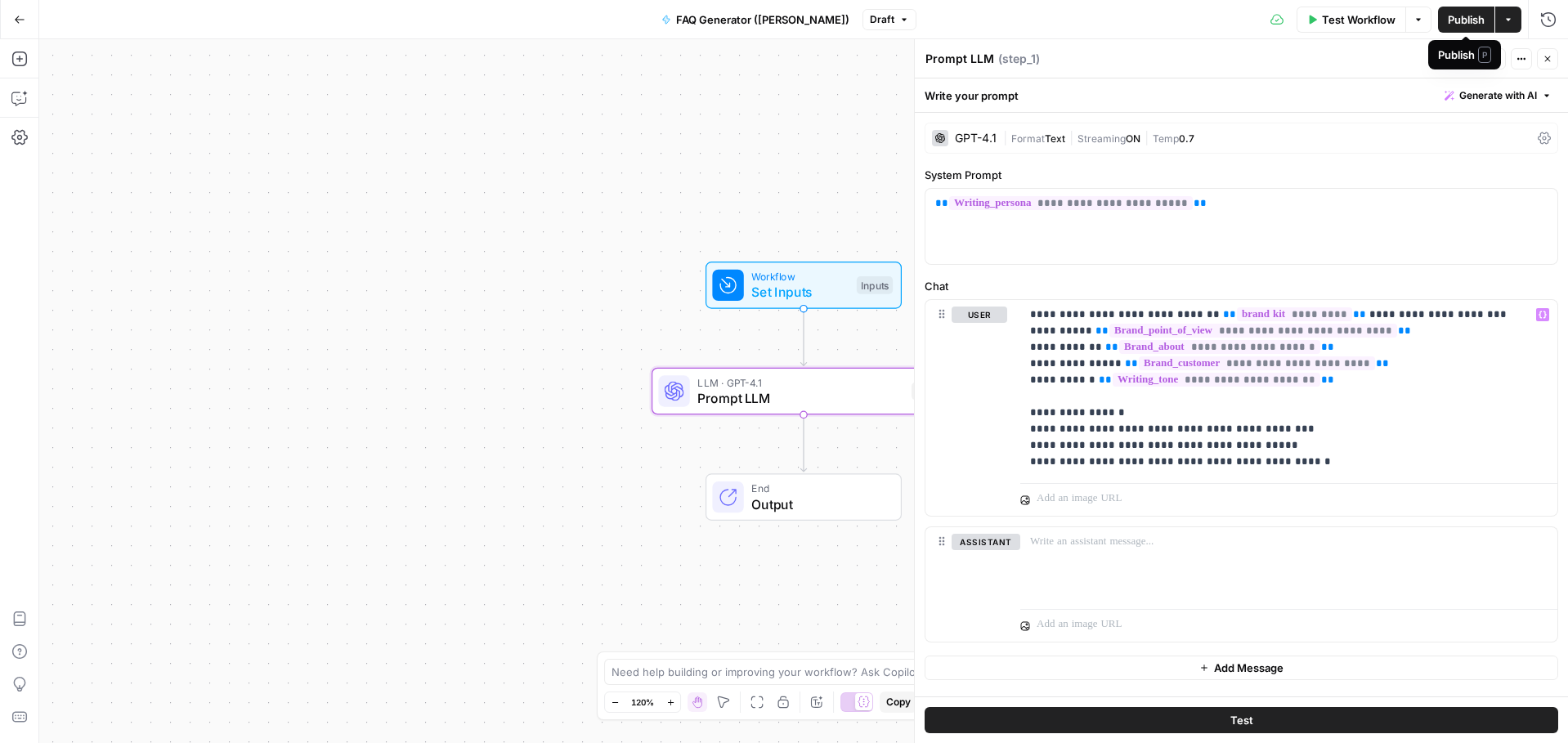
click at [1468, 14] on span "Publish" at bounding box center [1466, 20] width 37 height 16
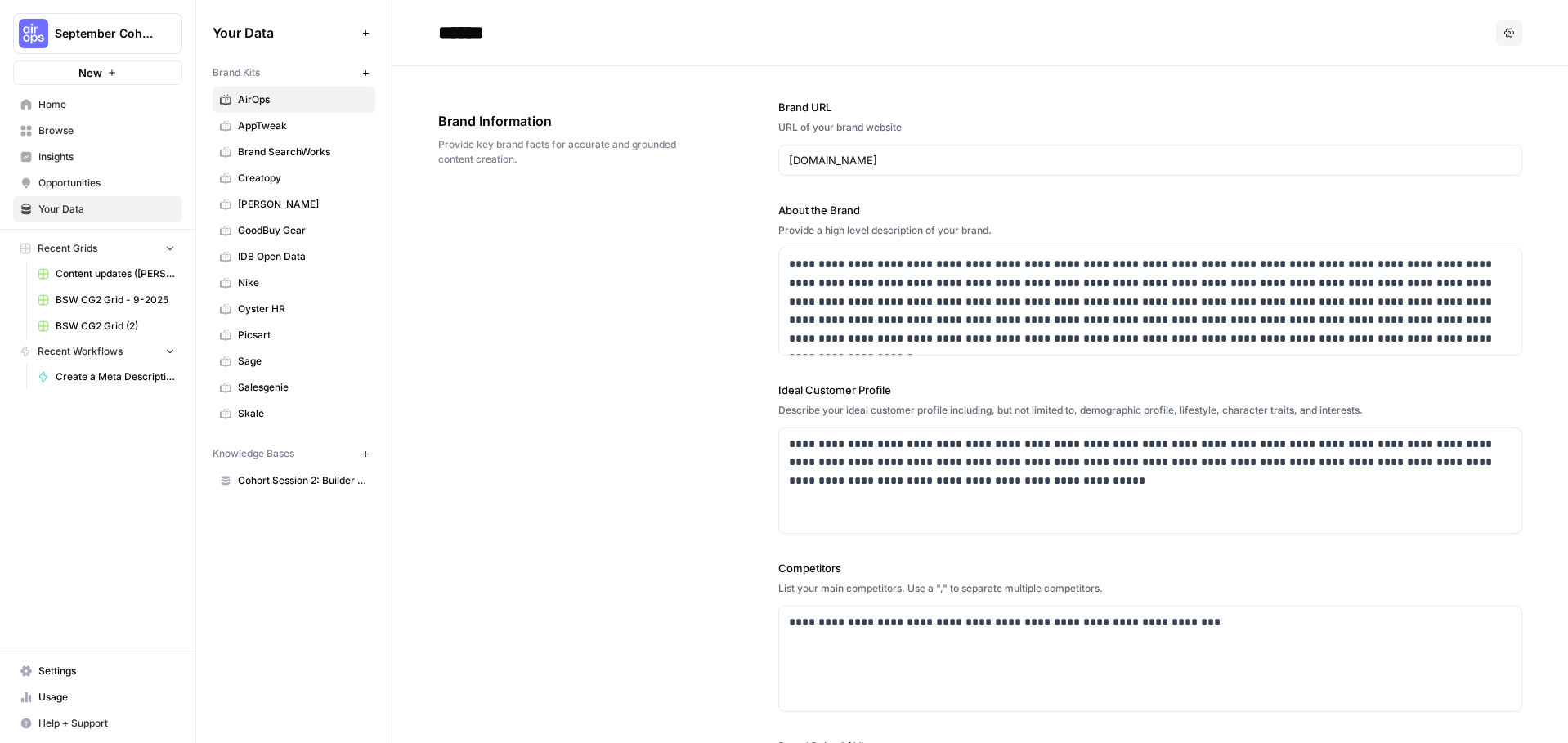
click at [50, 215] on span "Your Data" at bounding box center [106, 209] width 136 height 14
